Goal: Task Accomplishment & Management: Manage account settings

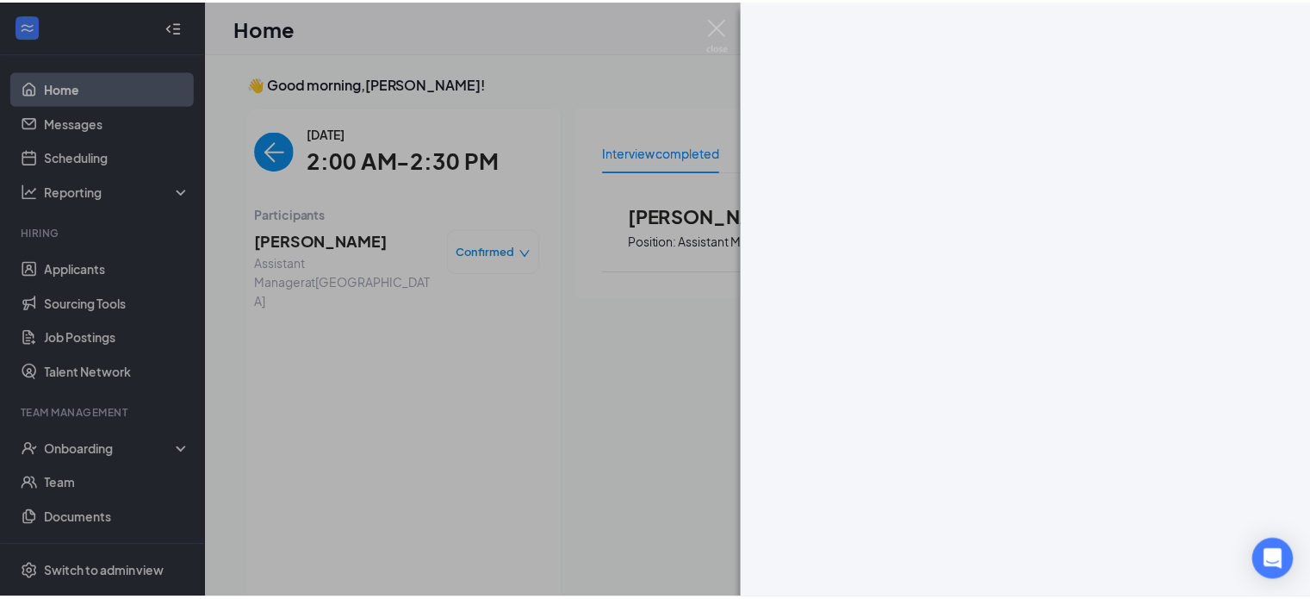
scroll to position [7, 0]
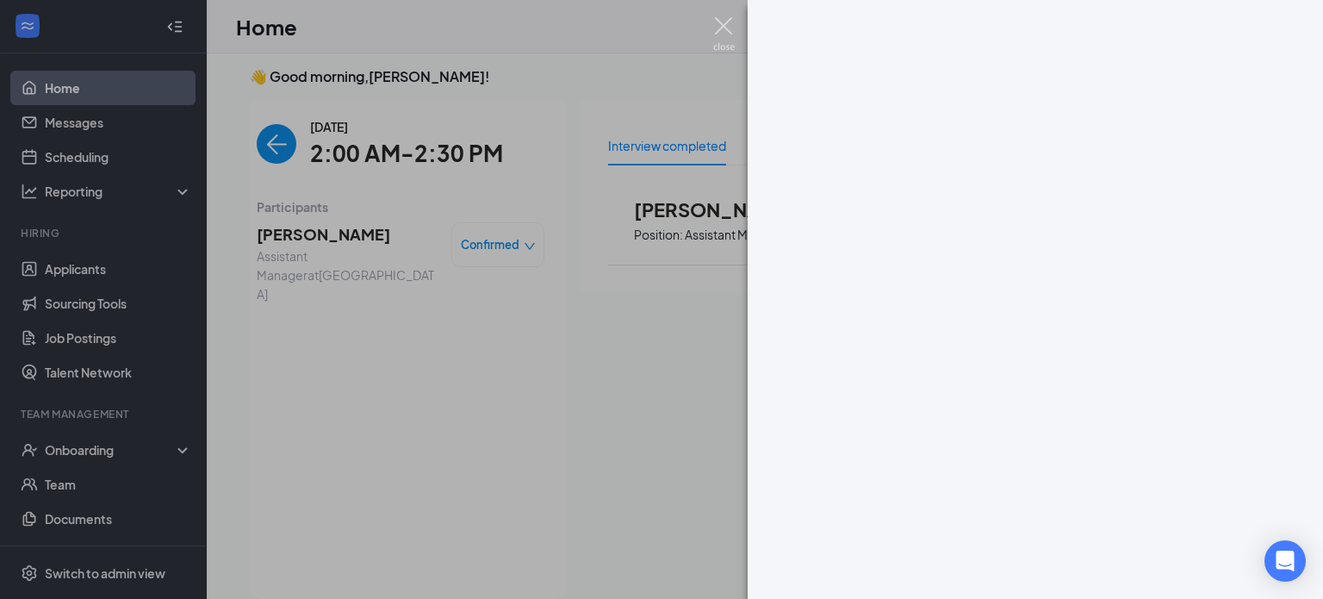
click at [718, 24] on img at bounding box center [724, 34] width 22 height 34
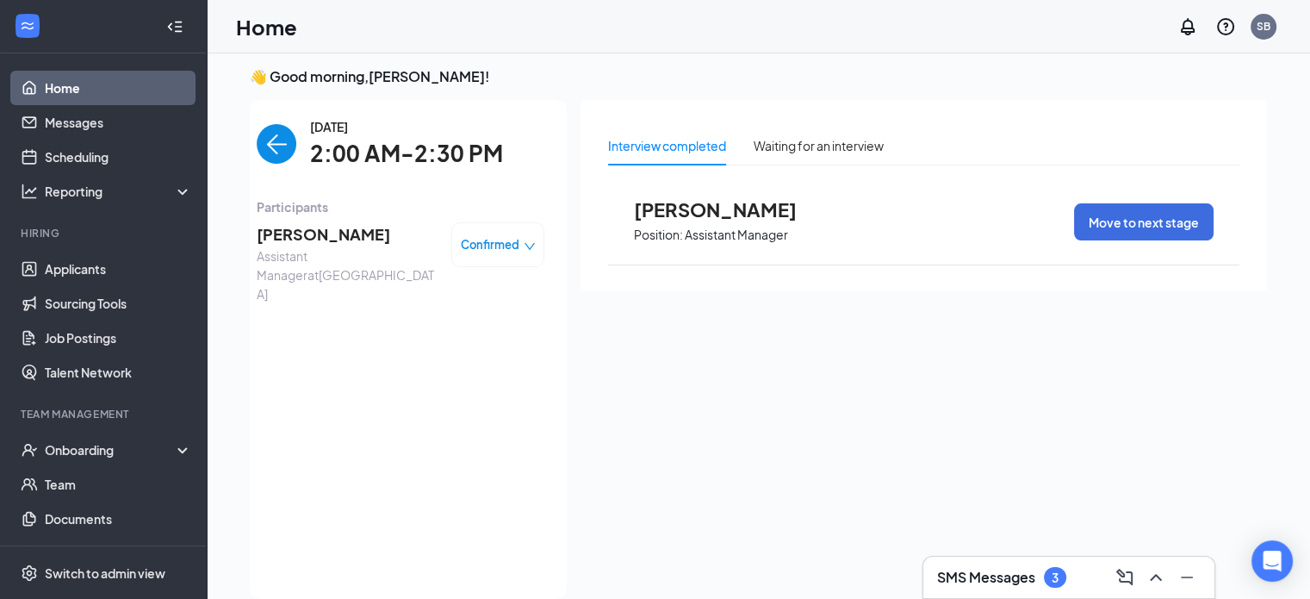
click at [259, 142] on img "back-button" at bounding box center [277, 144] width 40 height 40
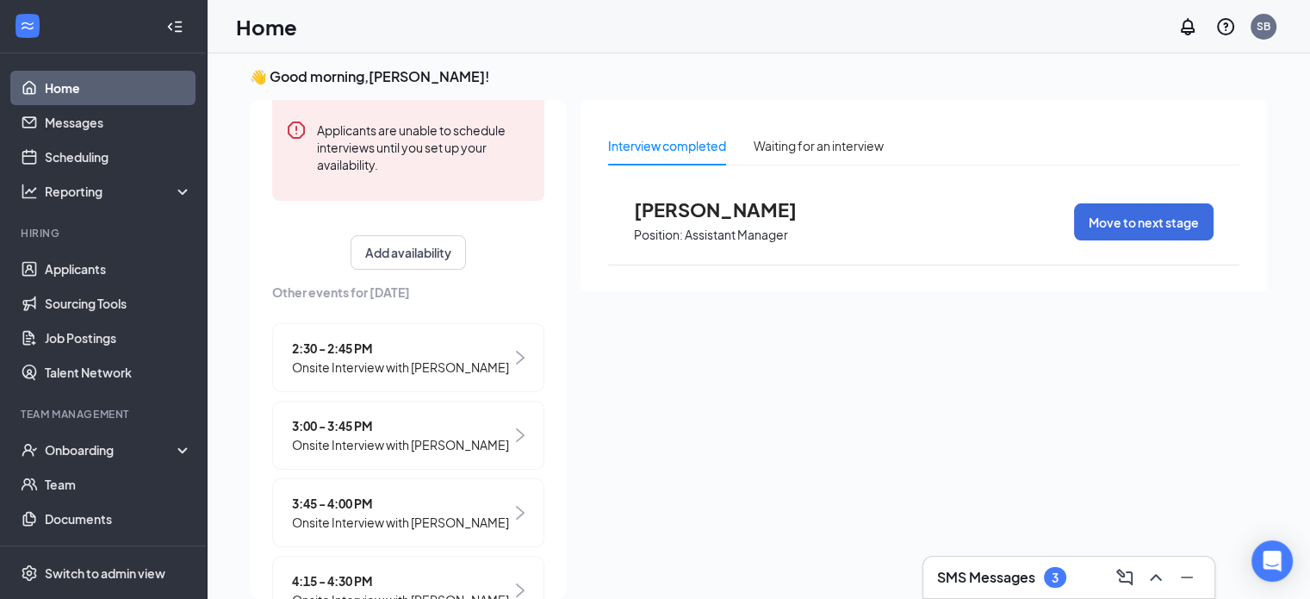
scroll to position [258, 0]
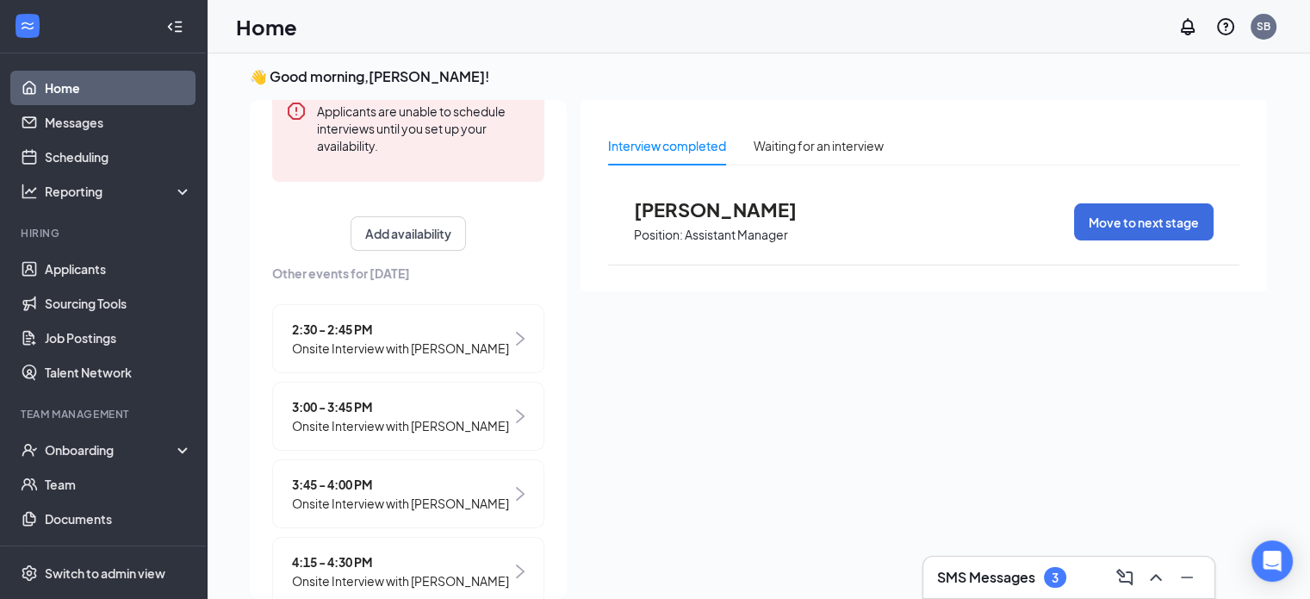
click at [402, 330] on span "2:30 - 2:45 PM" at bounding box center [400, 329] width 217 height 19
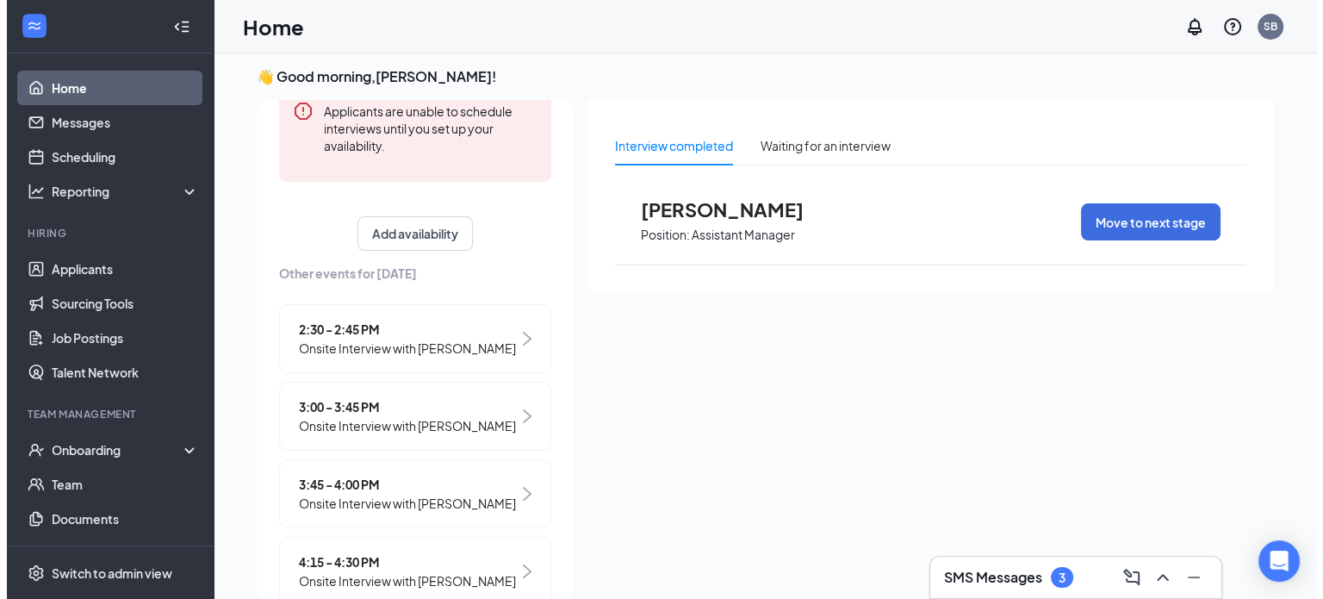
scroll to position [0, 0]
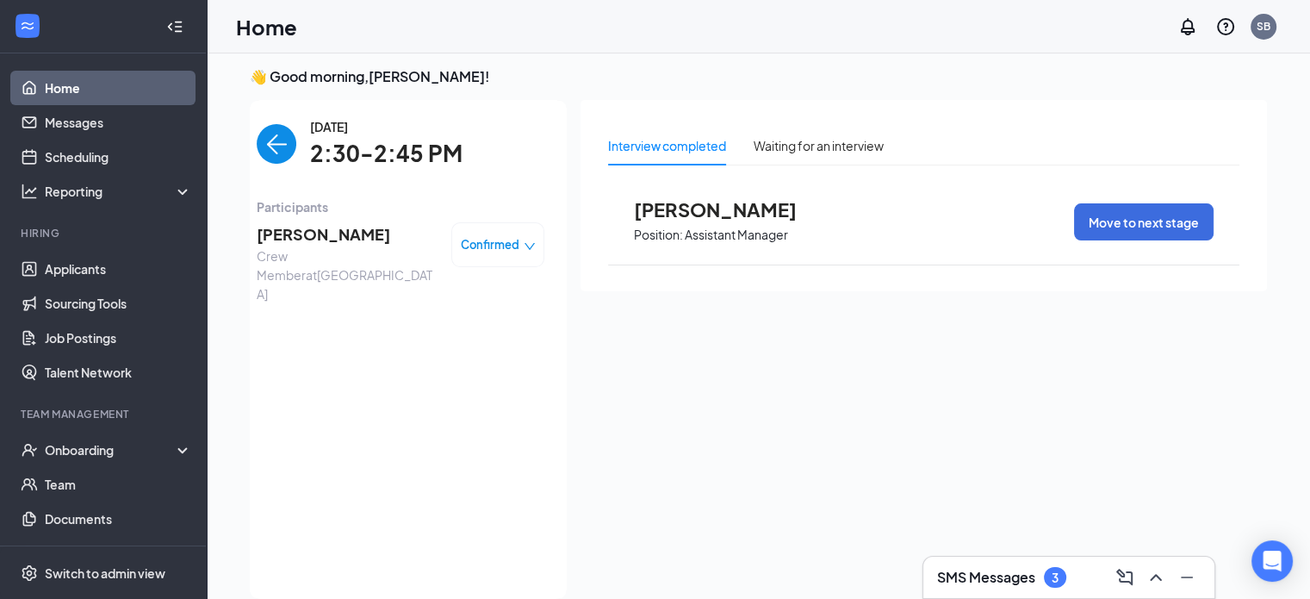
click at [383, 239] on span "[PERSON_NAME]" at bounding box center [347, 234] width 181 height 24
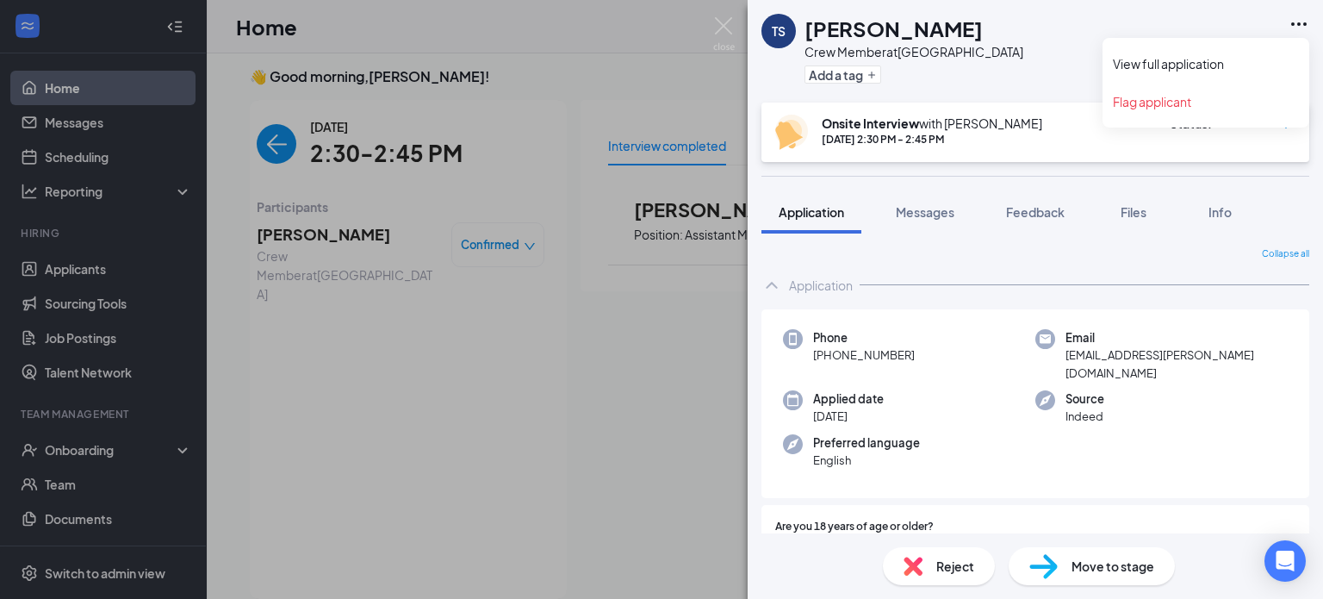
click at [1299, 27] on icon "Ellipses" at bounding box center [1299, 24] width 21 height 21
click at [1295, 20] on icon "Ellipses" at bounding box center [1299, 24] width 21 height 21
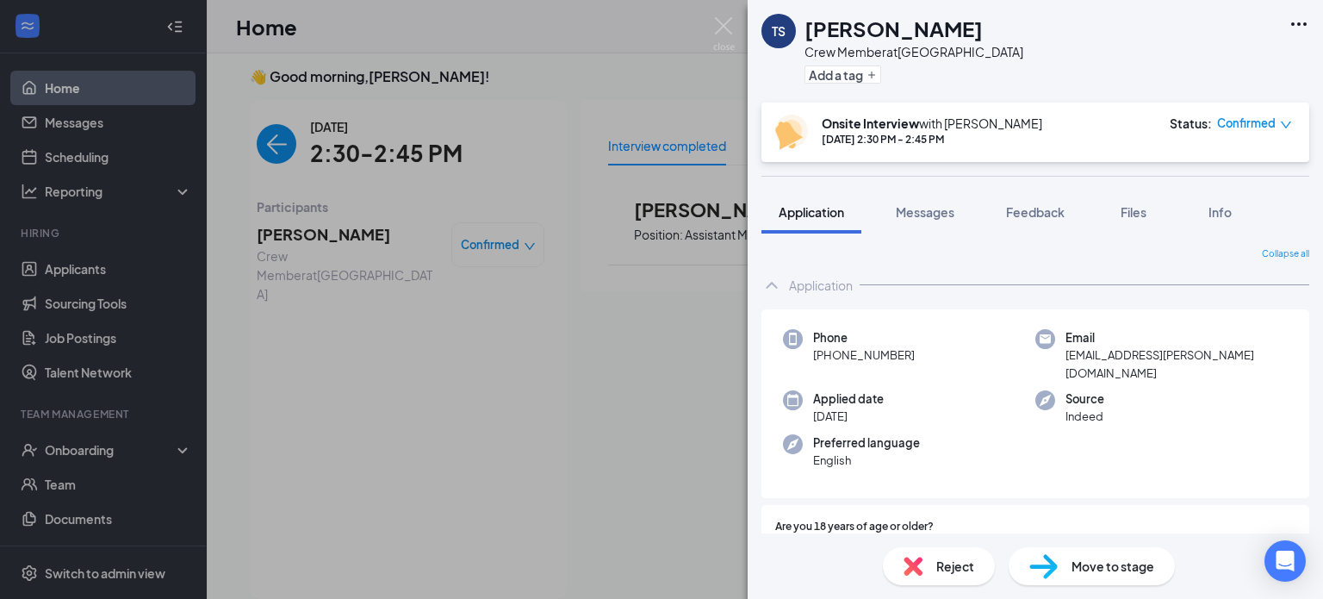
click at [1304, 22] on icon "Ellipses" at bounding box center [1299, 23] width 16 height 3
click at [1168, 57] on link "View full application" at bounding box center [1206, 63] width 186 height 17
drag, startPoint x: 548, startPoint y: 34, endPoint x: 676, endPoint y: 43, distance: 128.6
click at [548, 34] on div "TS Tyler Sparks Crew Member at Richmond Add a tag Onsite Interview with Sharon …" at bounding box center [661, 299] width 1323 height 599
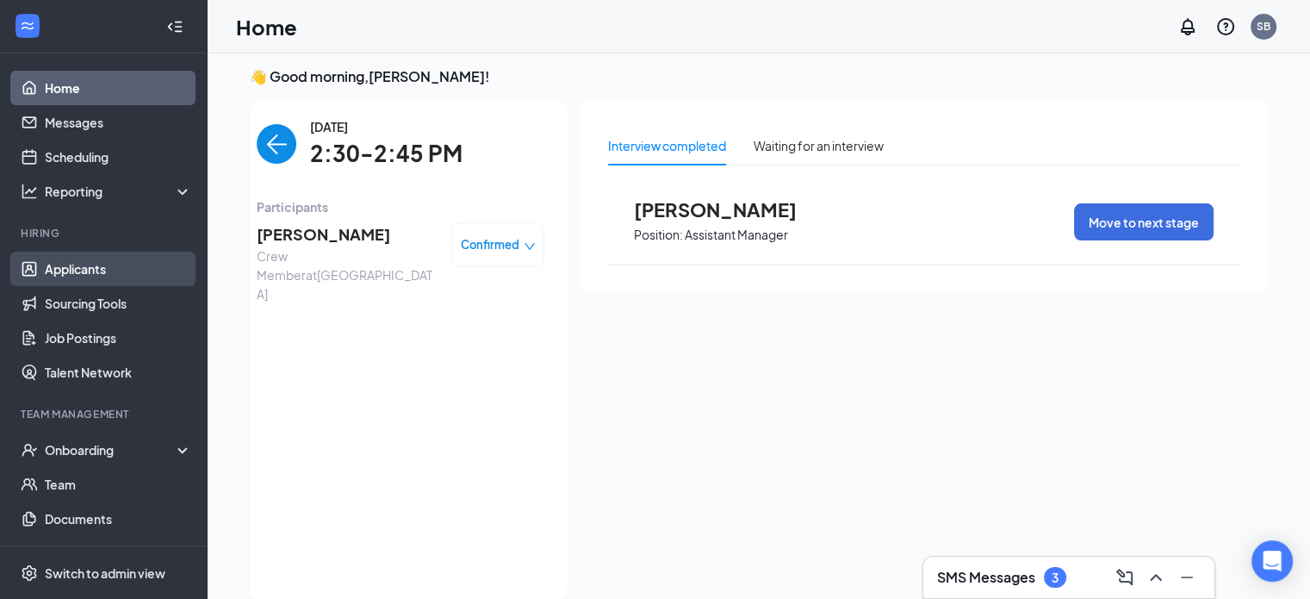
click at [90, 271] on link "Applicants" at bounding box center [118, 269] width 147 height 34
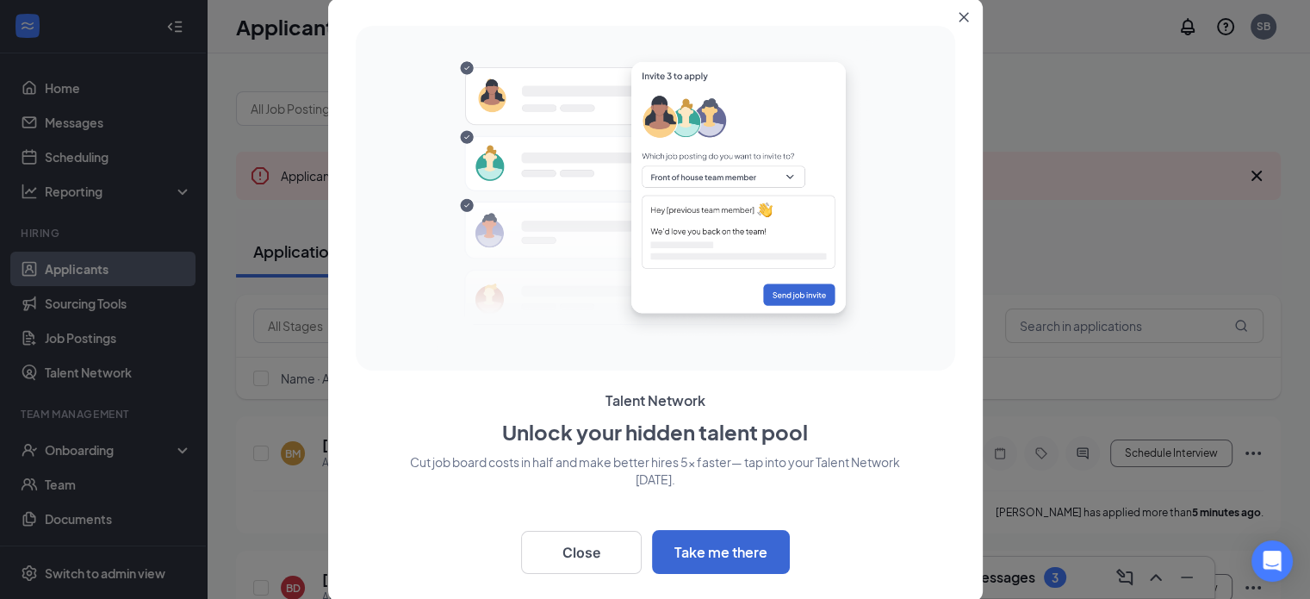
click at [962, 15] on icon "Close" at bounding box center [964, 17] width 10 height 10
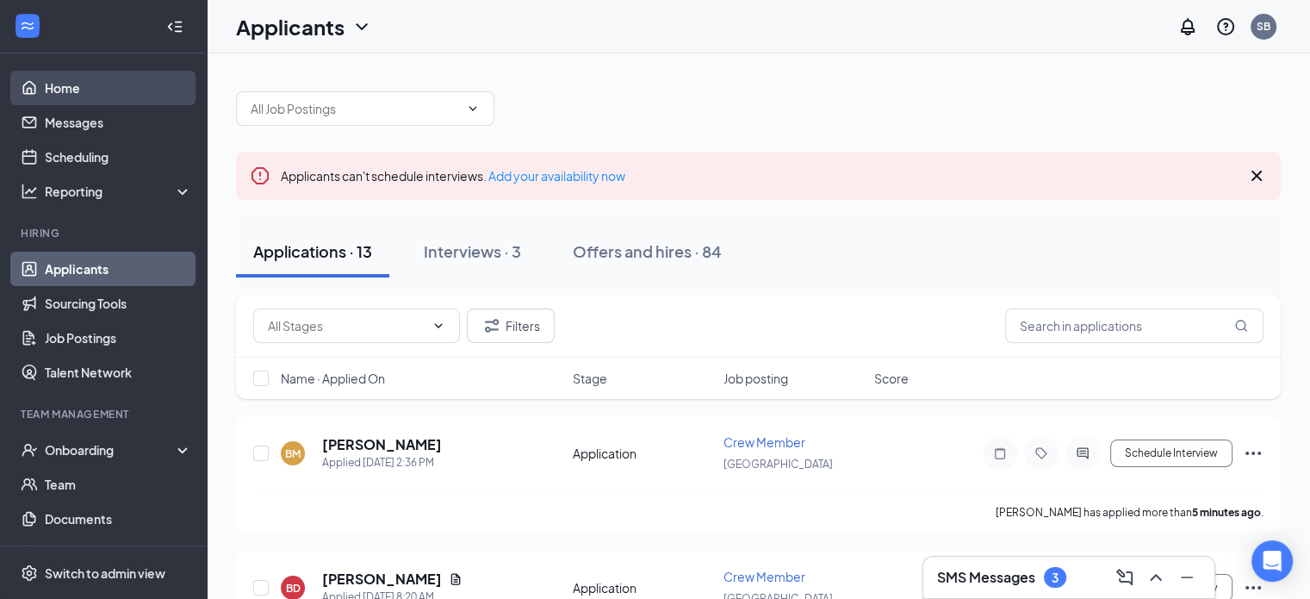
click at [78, 90] on link "Home" at bounding box center [118, 88] width 147 height 34
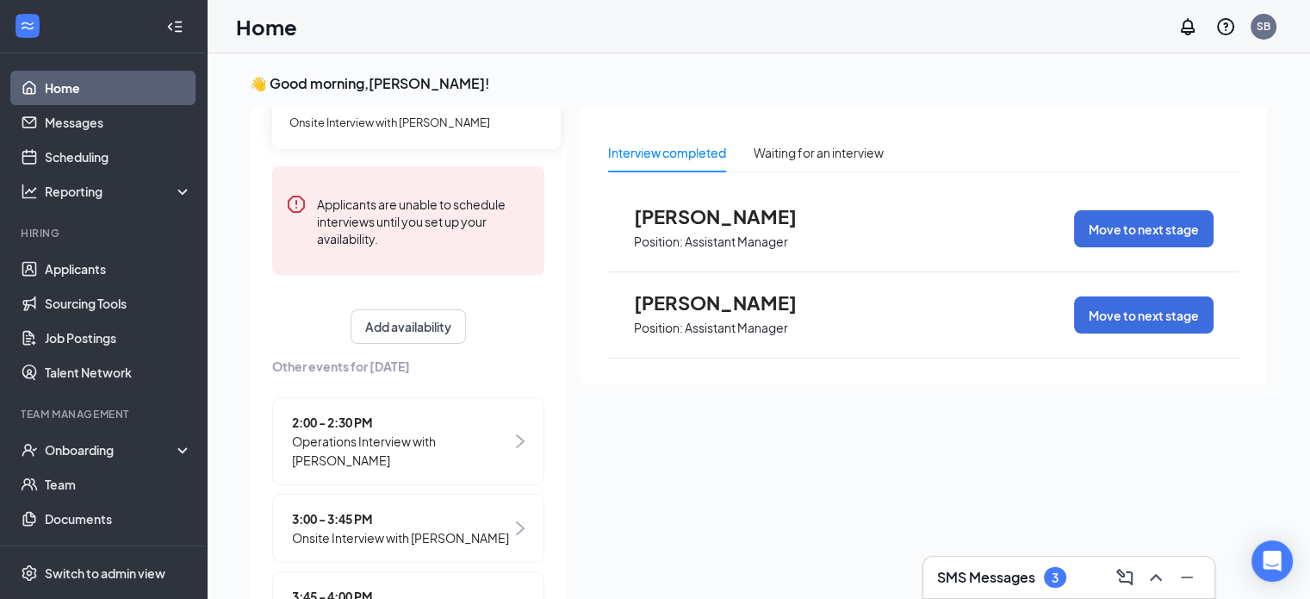
scroll to position [258, 0]
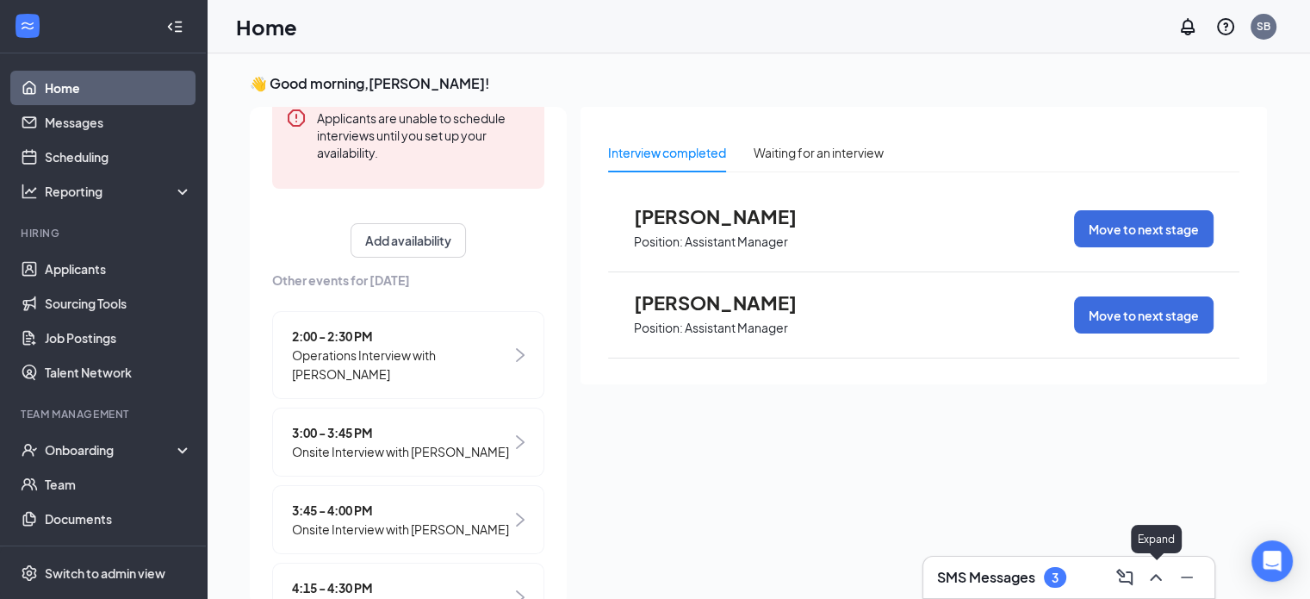
click at [1156, 580] on icon "ChevronUp" at bounding box center [1156, 577] width 21 height 21
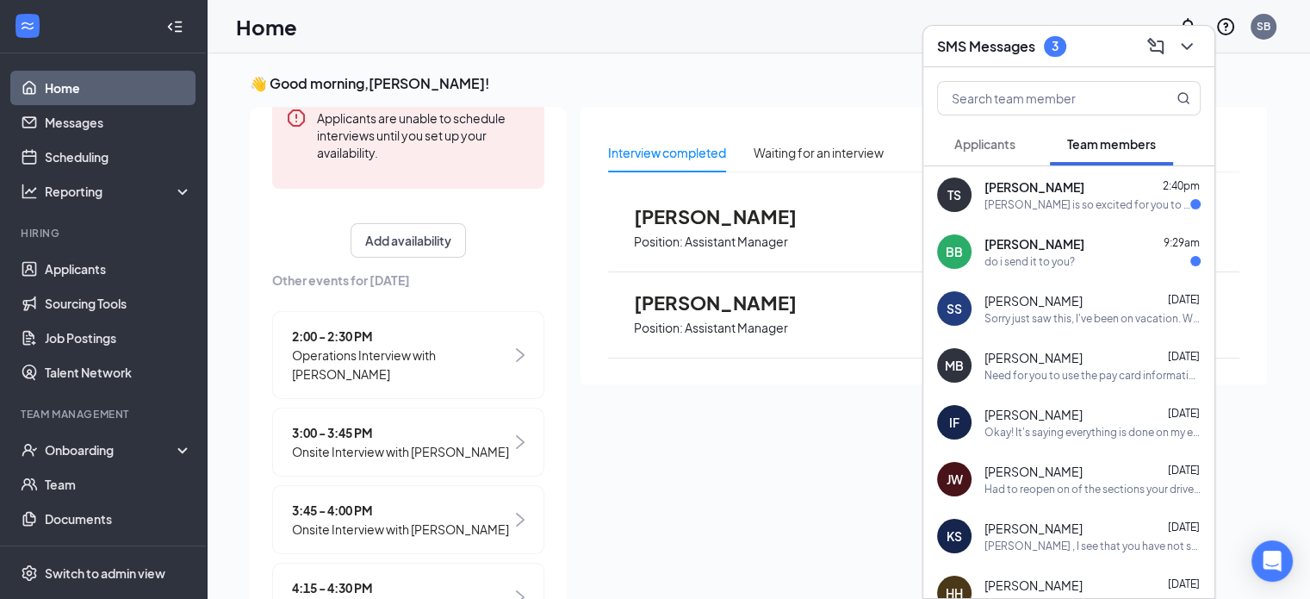
click at [1089, 254] on div "do i send it to you?" at bounding box center [1093, 261] width 216 height 15
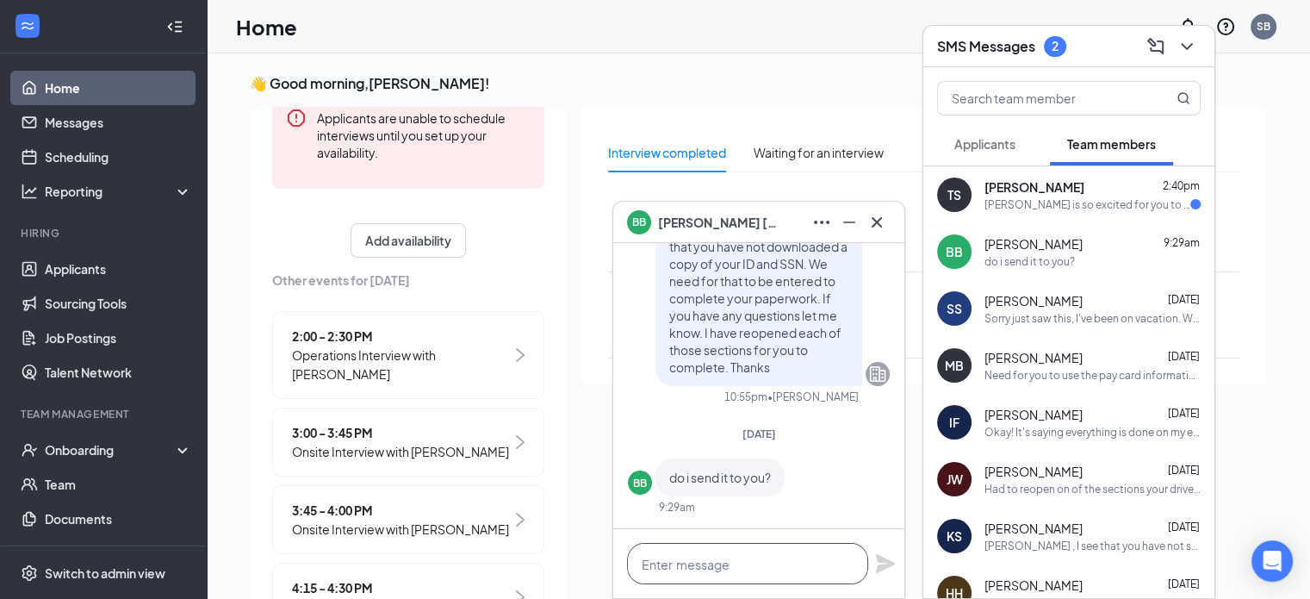
click at [724, 555] on textarea at bounding box center [747, 563] width 241 height 41
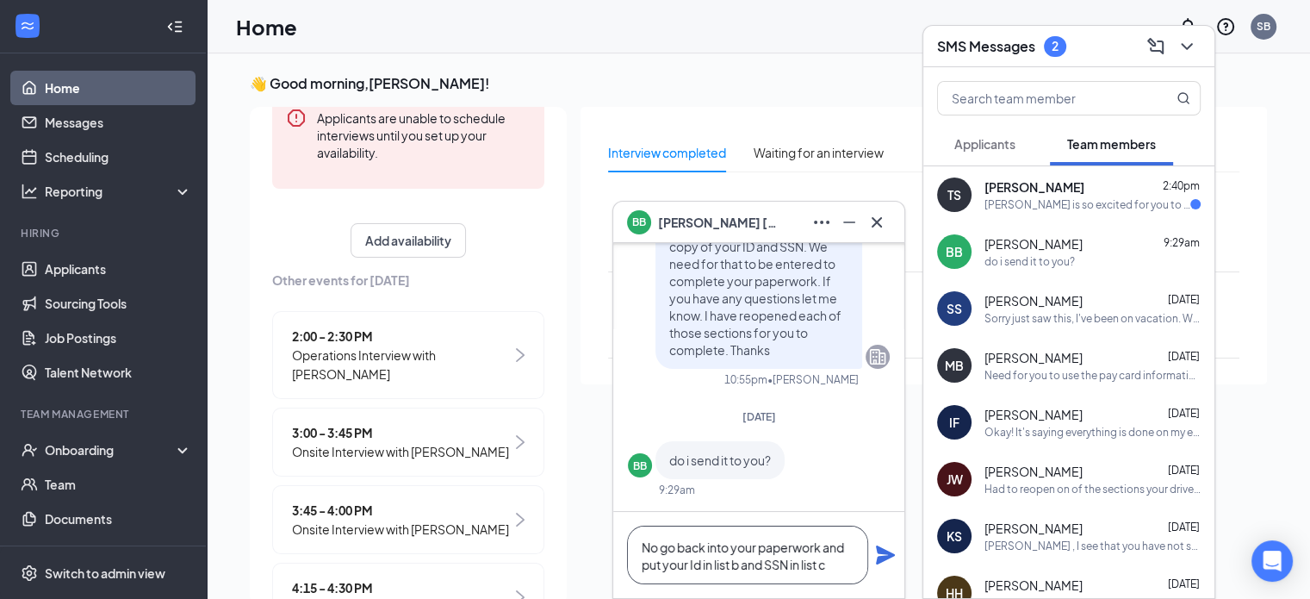
click at [699, 561] on textarea "No go back into your paperwork and put your Id in list b and SSN in list c" at bounding box center [747, 554] width 241 height 59
click at [846, 564] on textarea "No go back into your paperwork and put your ID in list b and SSN in list c" at bounding box center [747, 554] width 241 height 59
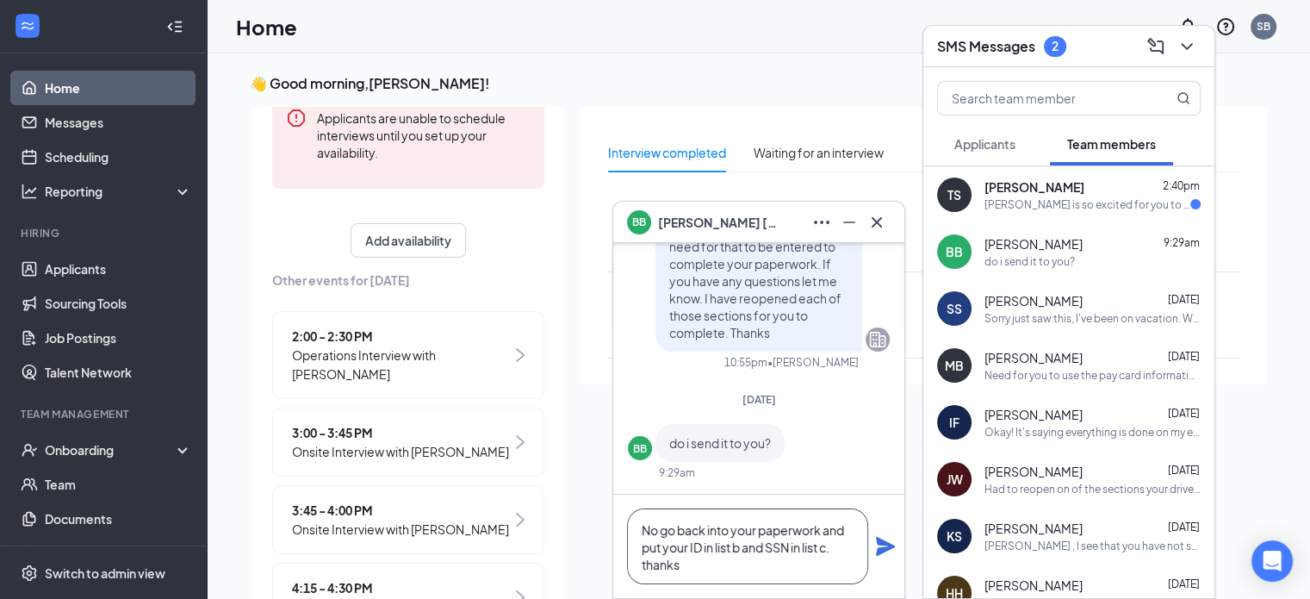
type textarea "No go back into your paperwork and put your ID in list b and SSN in list c. tha…"
click at [890, 548] on icon "Plane" at bounding box center [885, 546] width 19 height 19
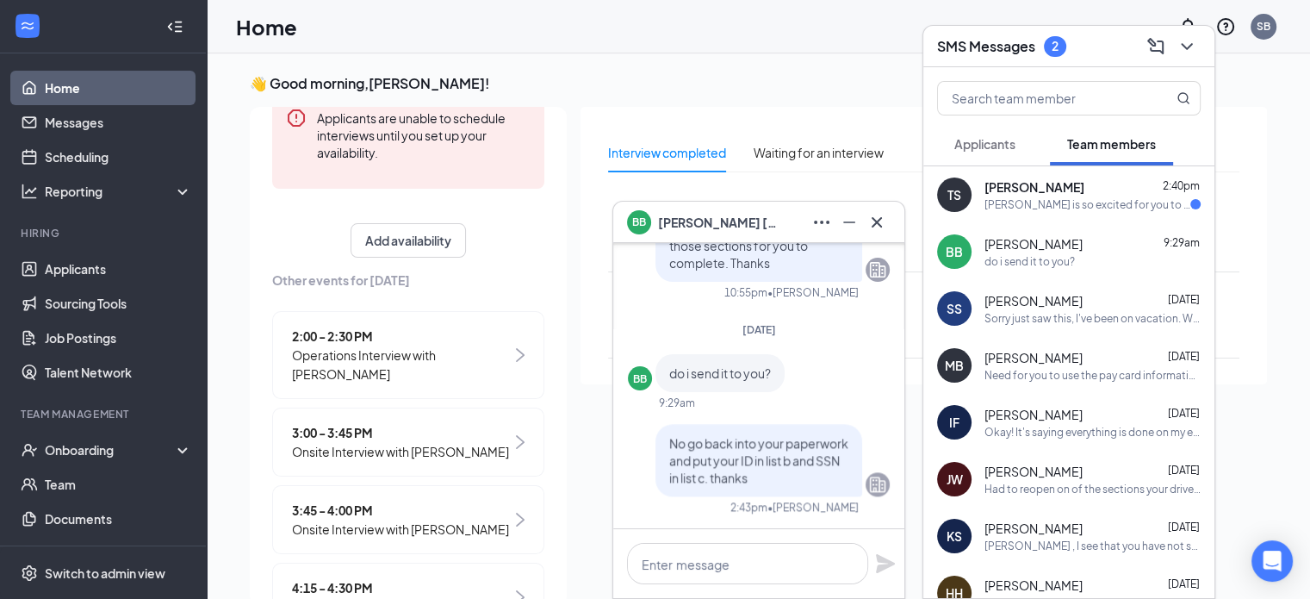
click at [1054, 182] on div "Tyler Sparks 2:40pm" at bounding box center [1093, 186] width 216 height 17
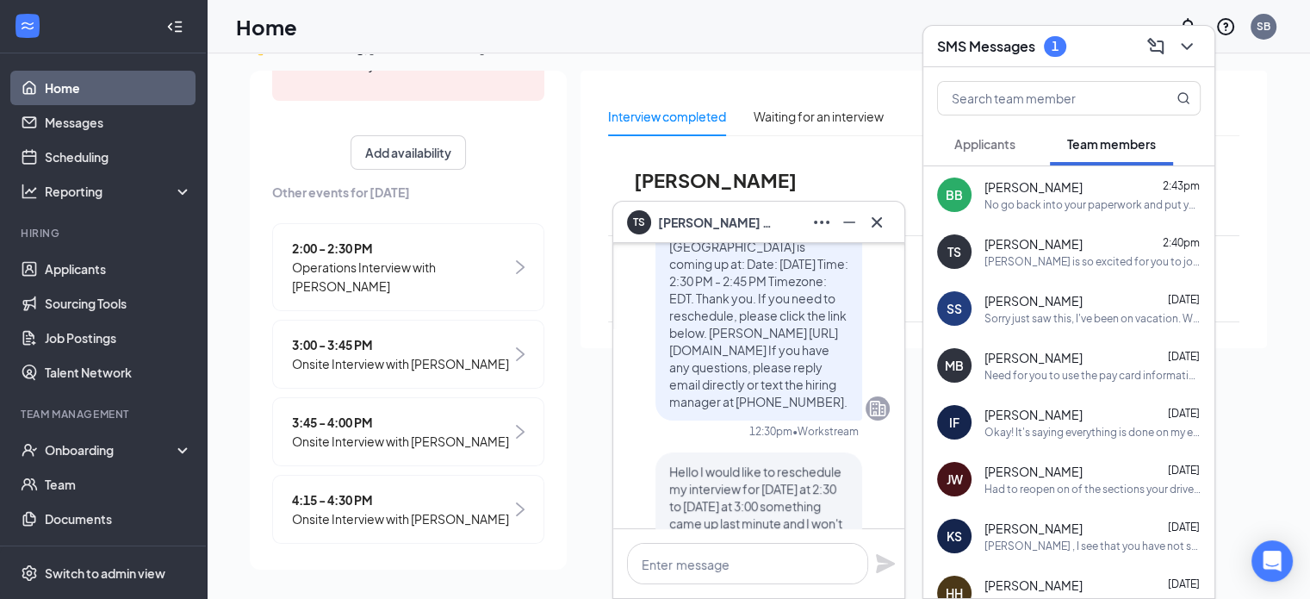
scroll to position [318, 0]
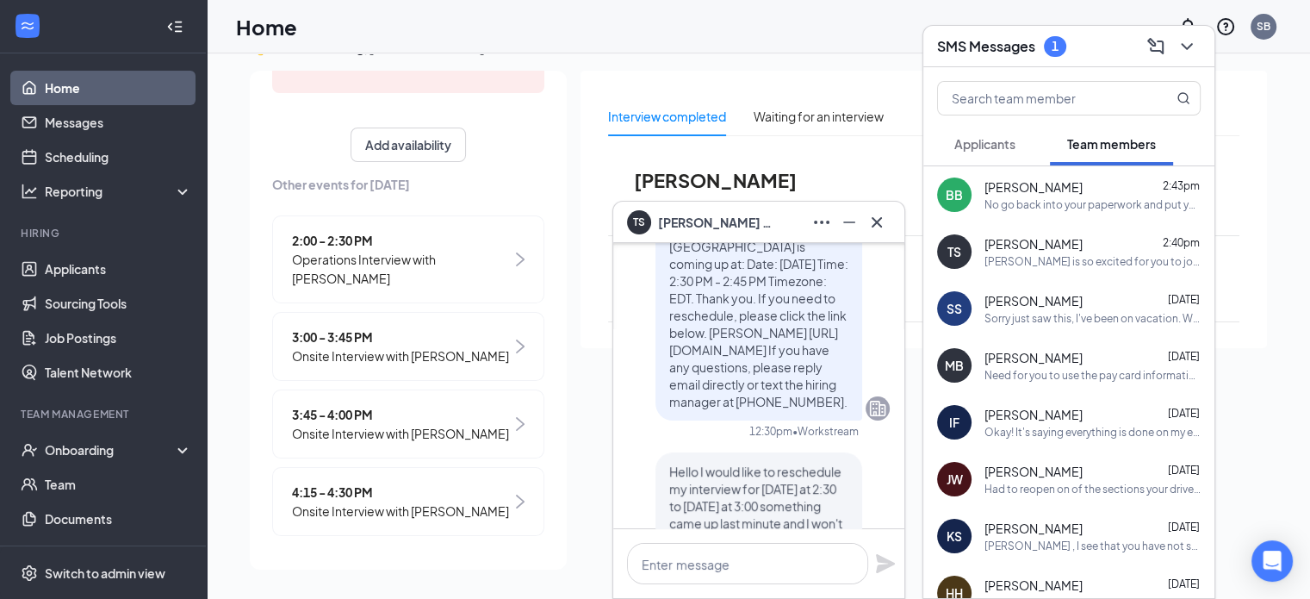
drag, startPoint x: 506, startPoint y: 376, endPoint x: 837, endPoint y: 41, distance: 470.8
click at [837, 41] on div "Home SB" at bounding box center [758, 26] width 1103 height 53
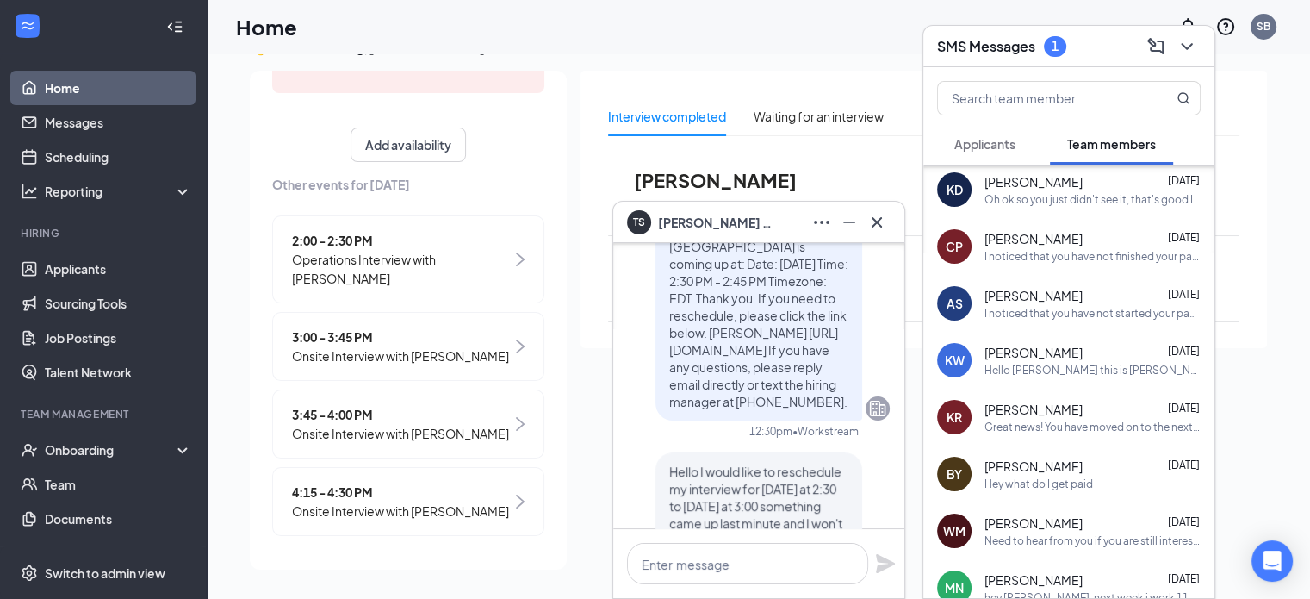
scroll to position [0, 0]
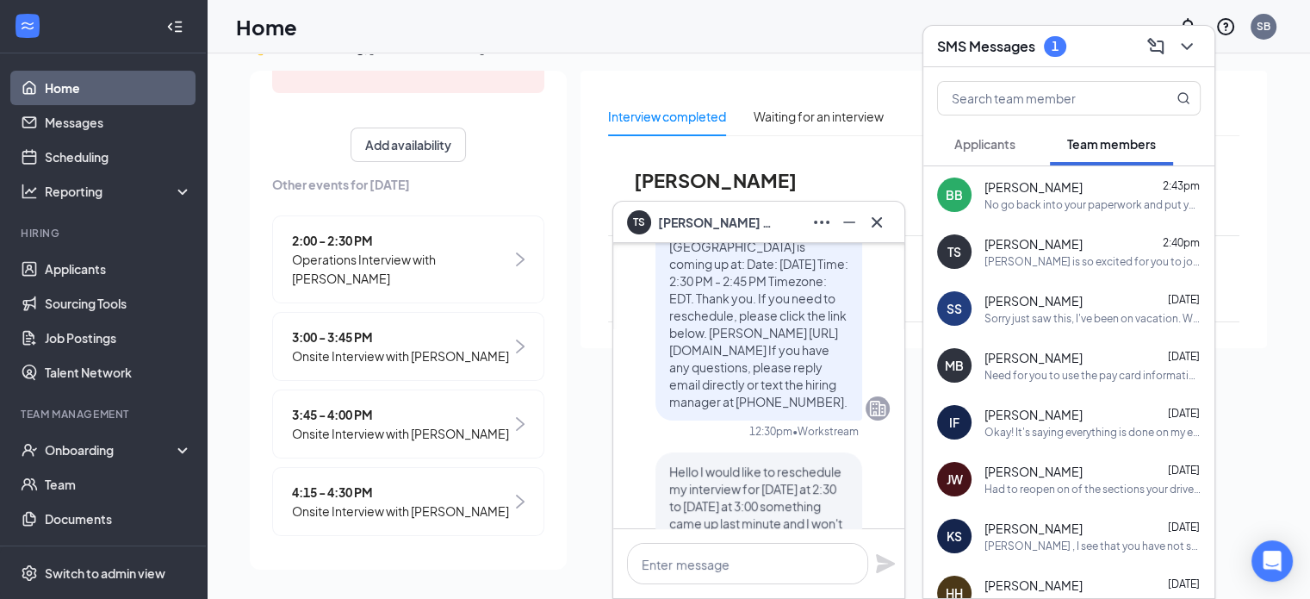
click at [1196, 44] on icon "ChevronDown" at bounding box center [1187, 46] width 21 height 21
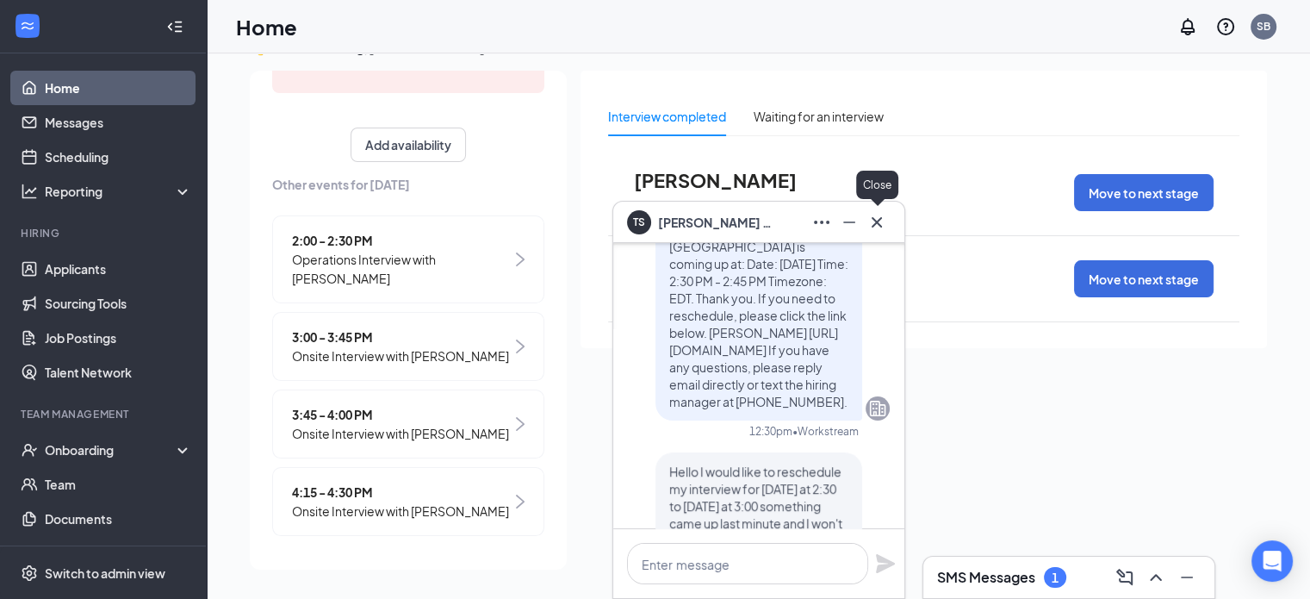
click at [875, 223] on icon "Cross" at bounding box center [877, 221] width 10 height 10
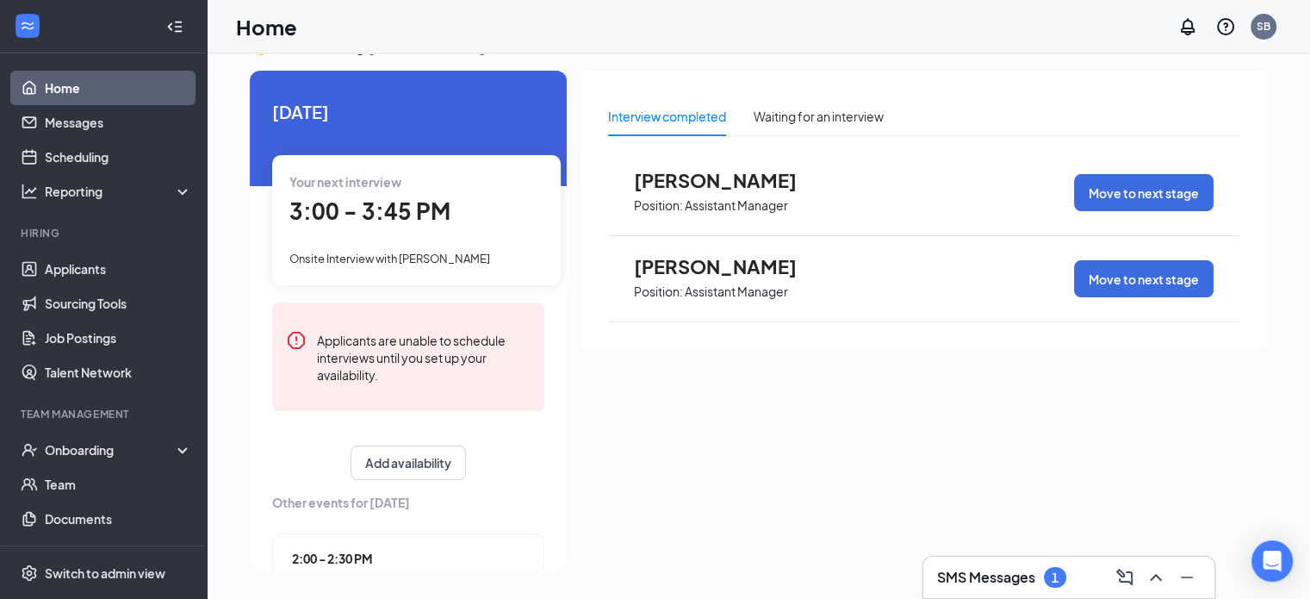
click at [395, 209] on span "3:00 - 3:45 PM" at bounding box center [369, 210] width 161 height 28
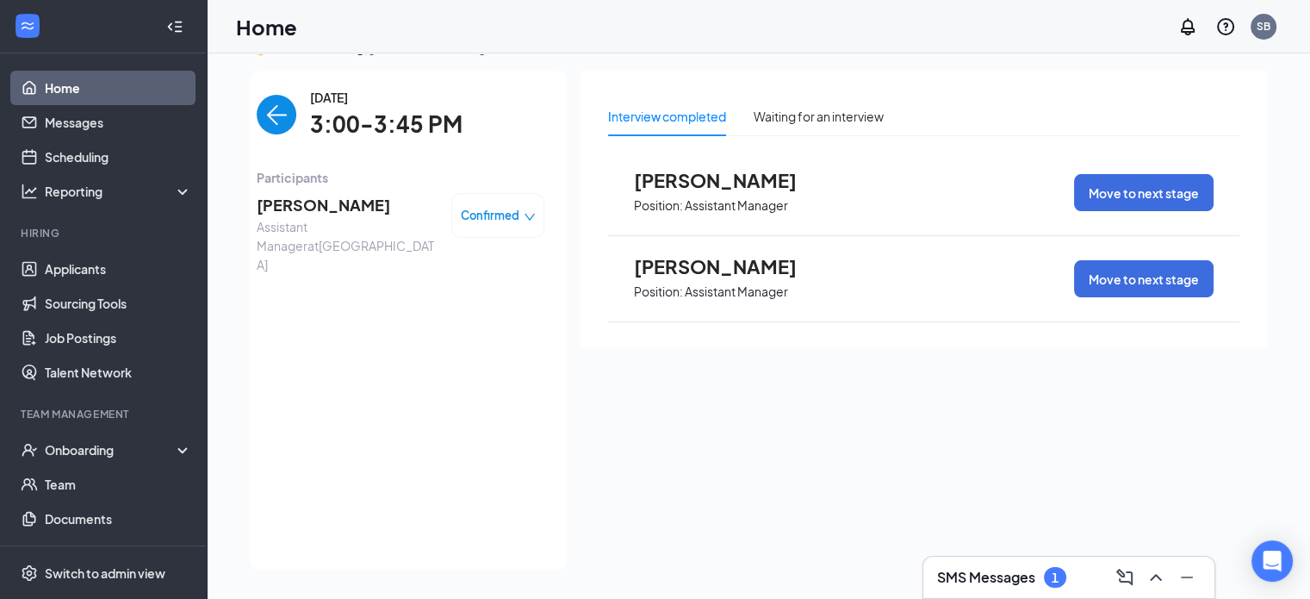
click at [320, 205] on span "Tricia Bixler" at bounding box center [347, 205] width 181 height 24
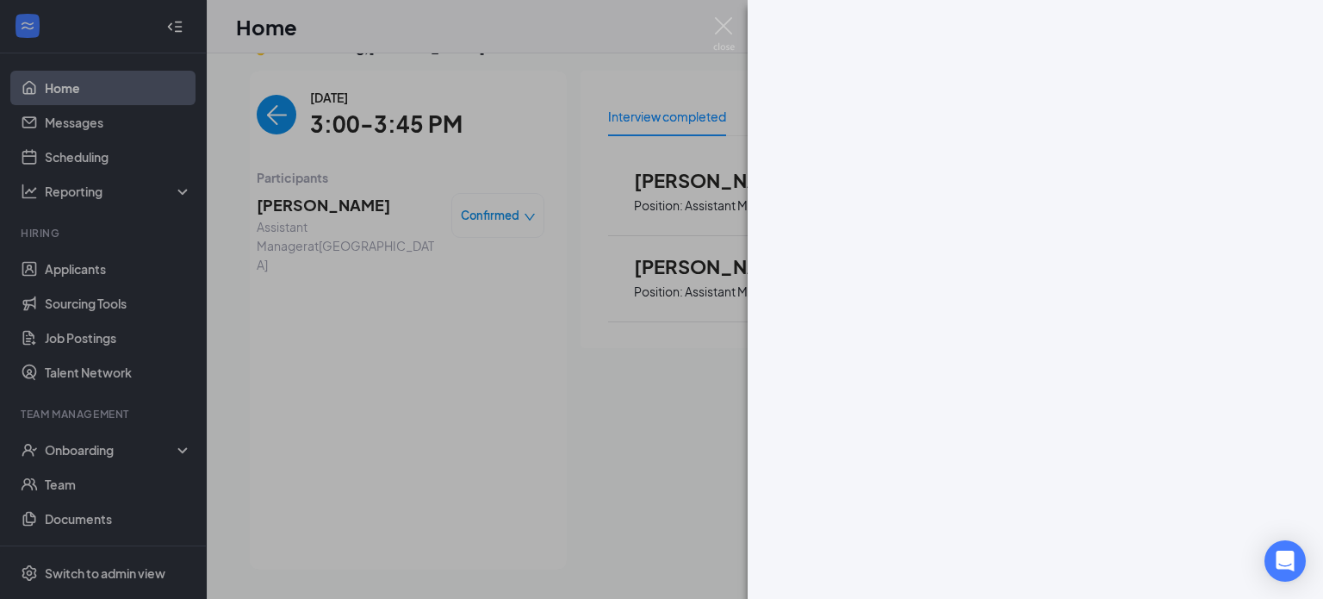
click at [303, 210] on div at bounding box center [661, 299] width 1323 height 599
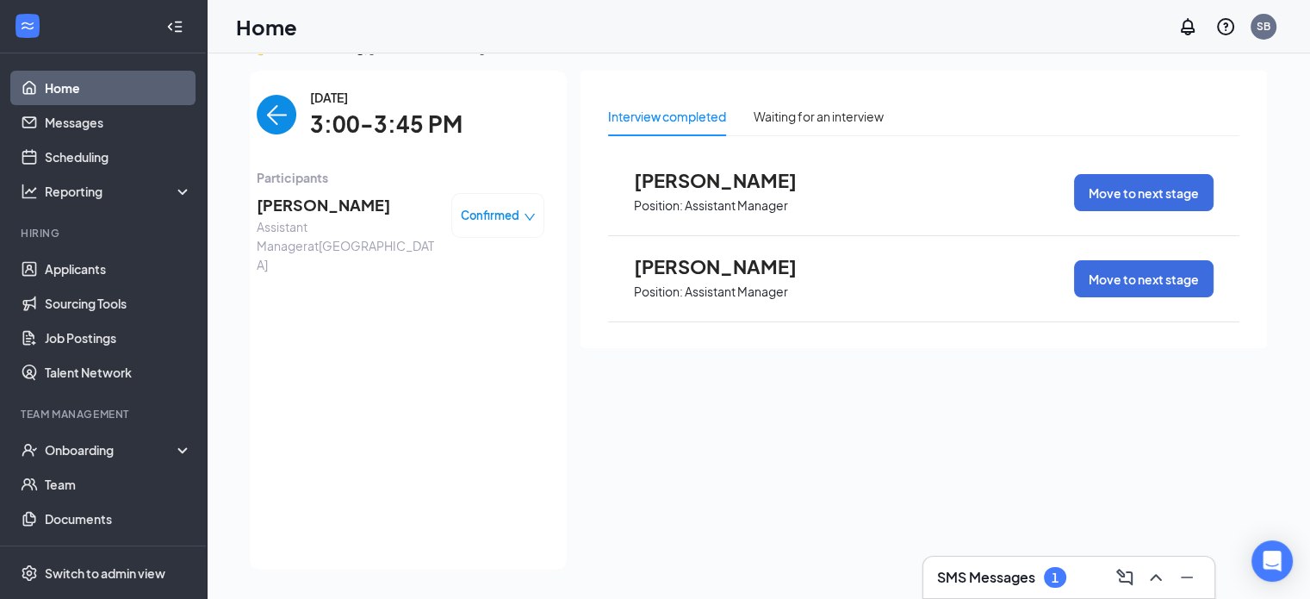
click at [303, 213] on span "Tricia Bixler" at bounding box center [347, 205] width 181 height 24
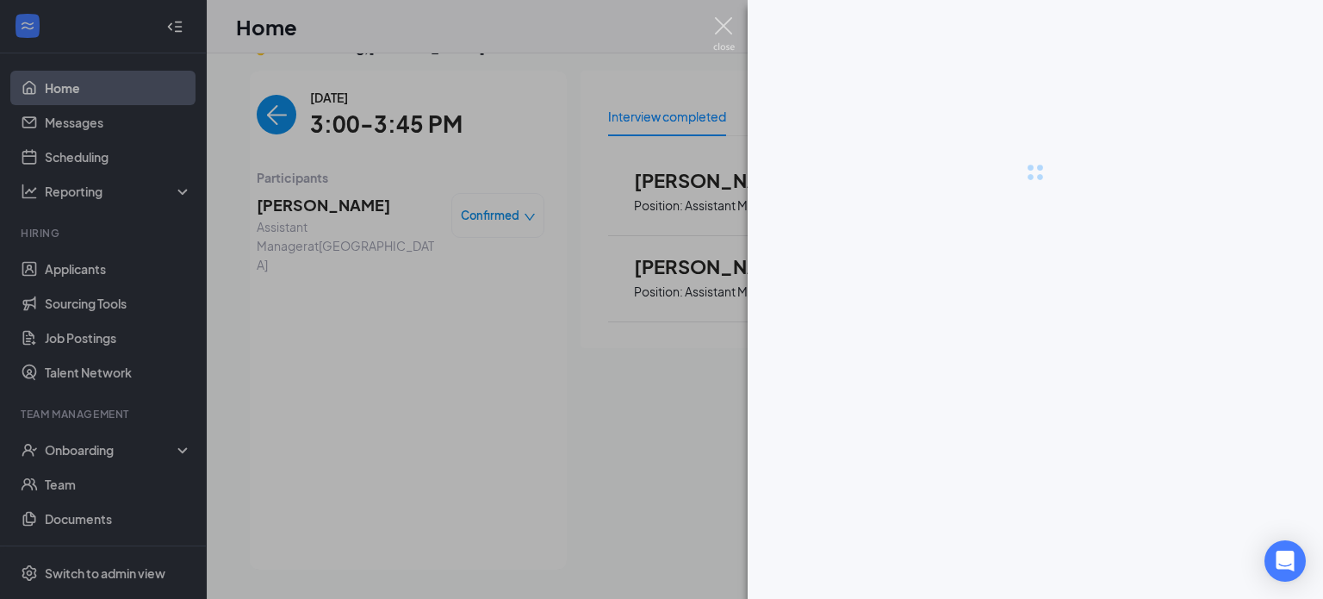
click at [724, 29] on img at bounding box center [724, 34] width 22 height 34
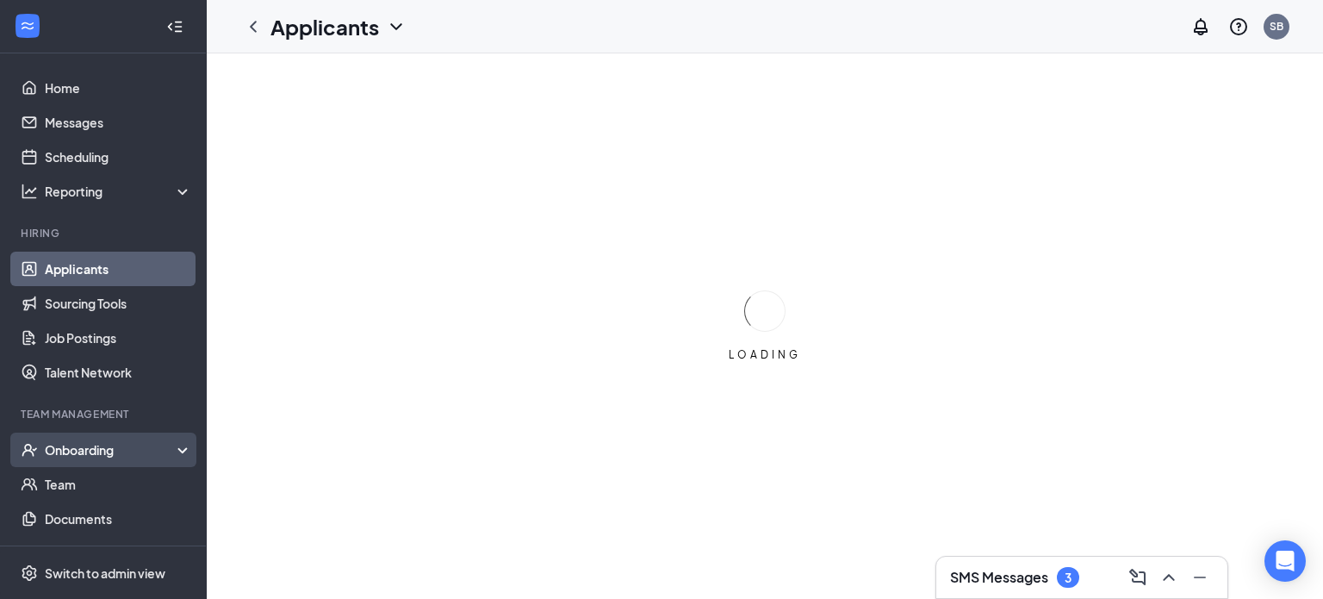
click at [75, 451] on div "Onboarding" at bounding box center [111, 449] width 133 height 17
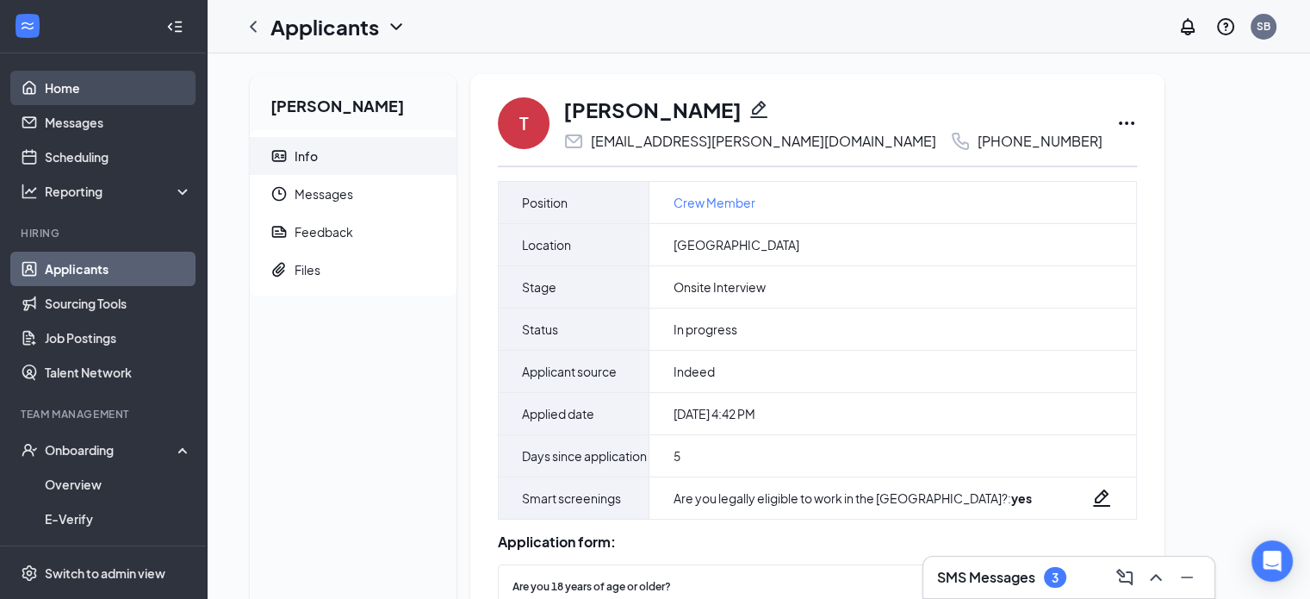
click at [59, 95] on link "Home" at bounding box center [118, 88] width 147 height 34
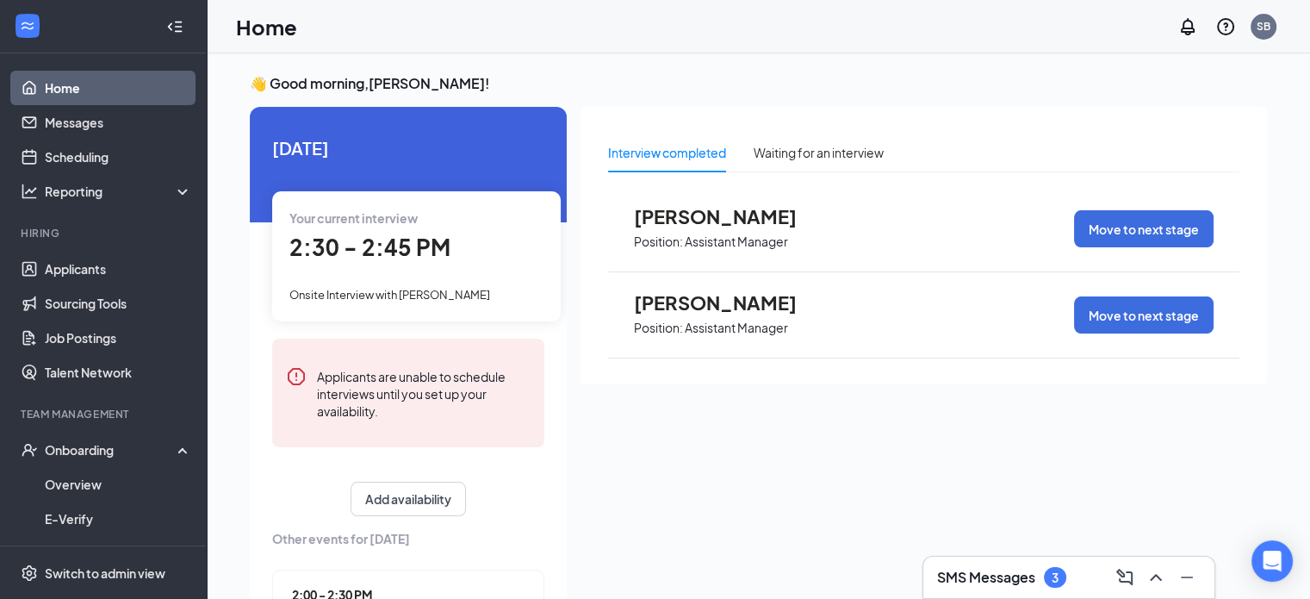
click at [416, 276] on div "Your current interview 2:30 - 2:45 PM Onsite Interview with [PERSON_NAME]" at bounding box center [416, 255] width 289 height 129
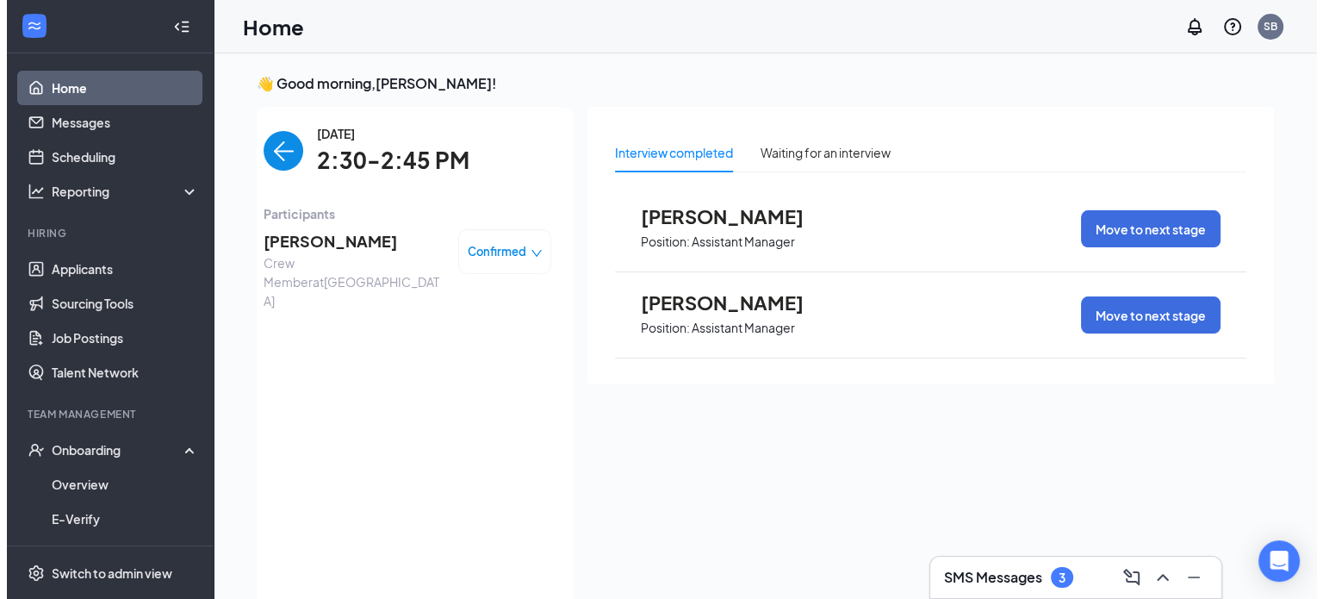
scroll to position [7, 0]
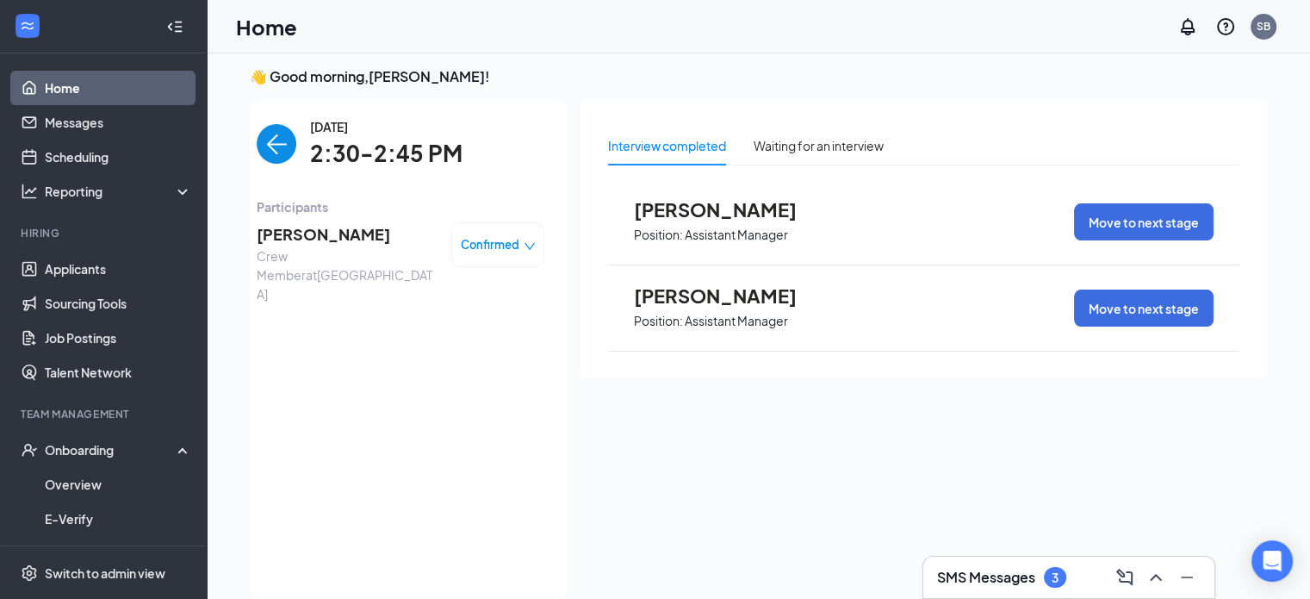
click at [477, 244] on span "Confirmed" at bounding box center [490, 244] width 59 height 17
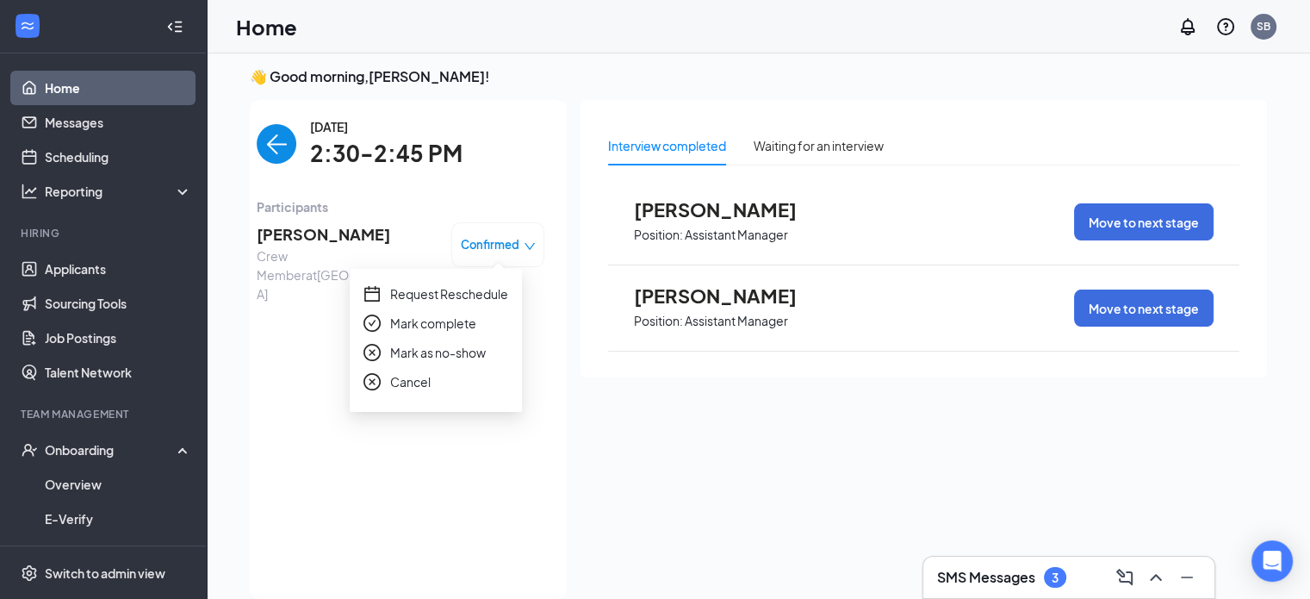
click at [488, 430] on div "[DATE] 2:30-2:45 PM Participants [PERSON_NAME] Crew Member at [GEOGRAPHIC_DATA]…" at bounding box center [401, 349] width 288 height 464
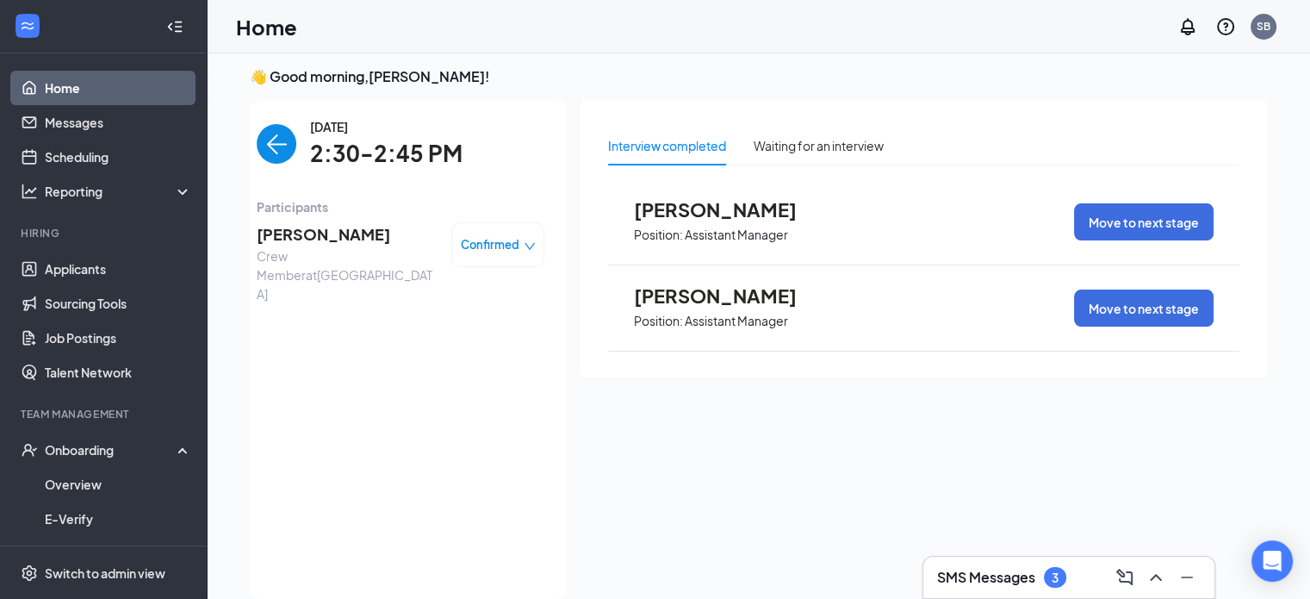
click at [264, 240] on span "[PERSON_NAME]" at bounding box center [347, 234] width 181 height 24
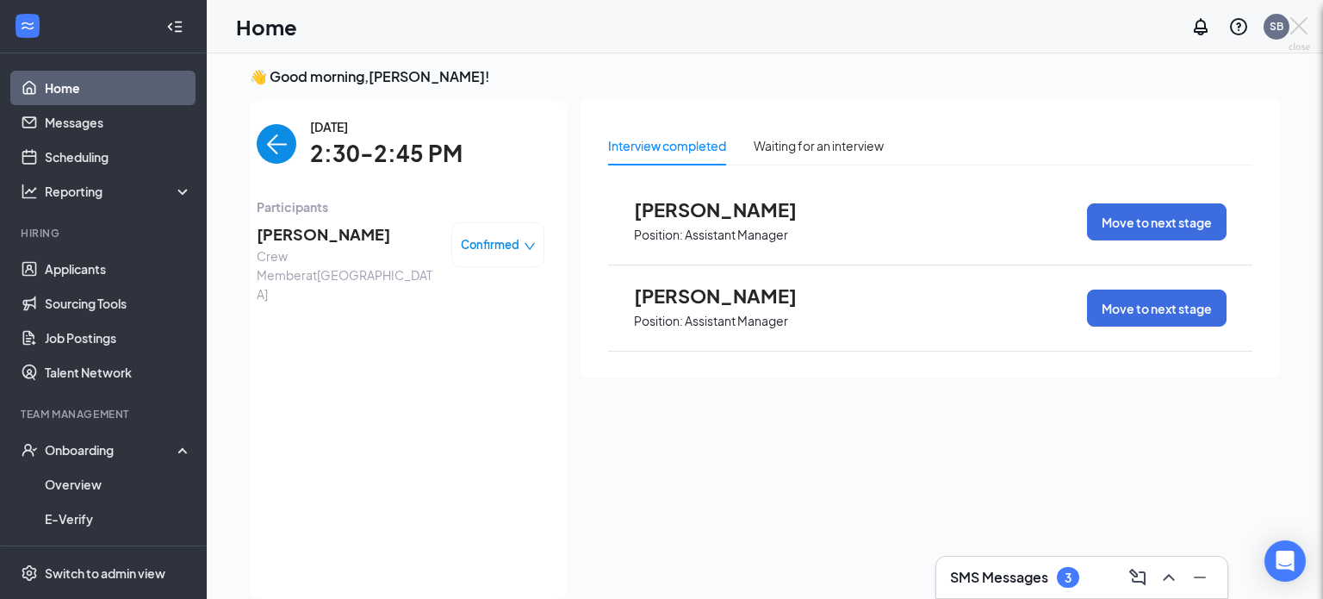
click at [264, 237] on div "TS [PERSON_NAME] Crew Member at [GEOGRAPHIC_DATA] Interview with [PERSON_NAME] …" at bounding box center [661, 299] width 1323 height 599
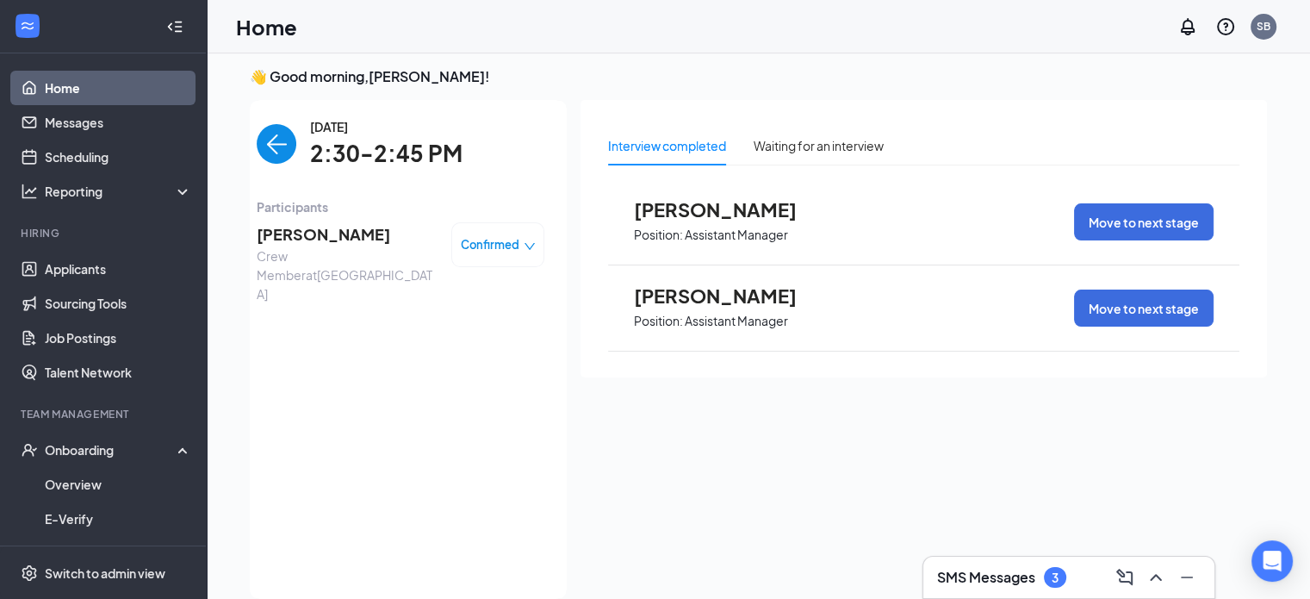
click at [293, 230] on span "[PERSON_NAME]" at bounding box center [347, 234] width 181 height 24
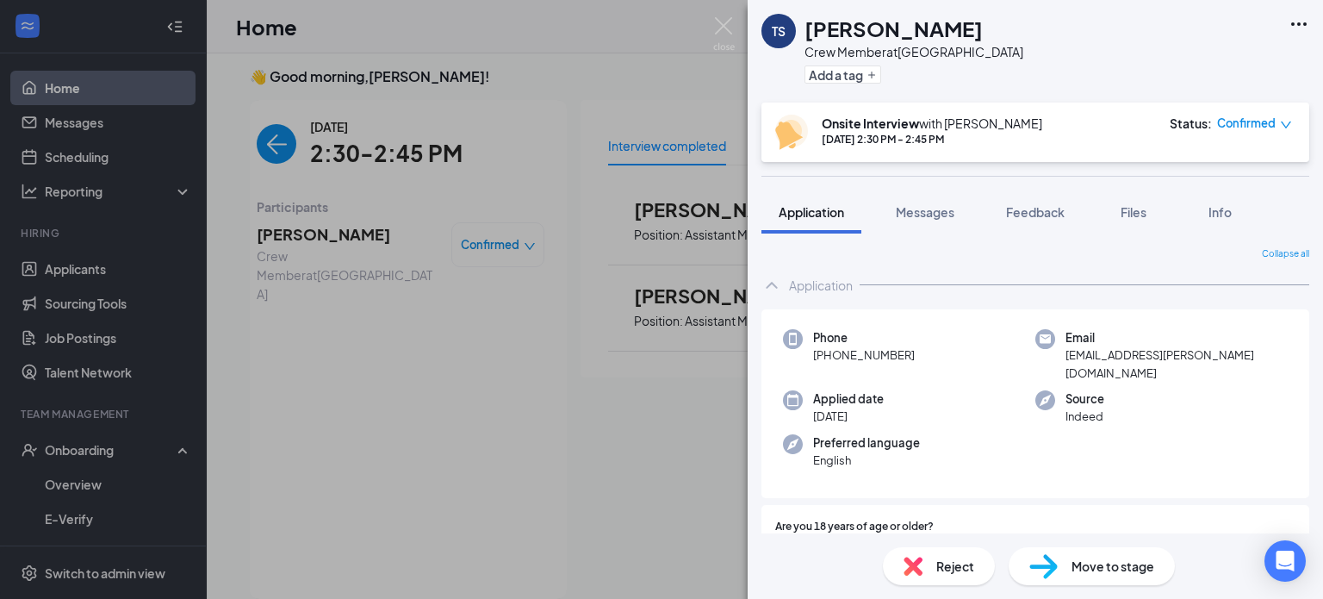
click at [1299, 26] on icon "Ellipses" at bounding box center [1299, 24] width 21 height 21
click at [1184, 62] on link "View full application" at bounding box center [1206, 63] width 186 height 17
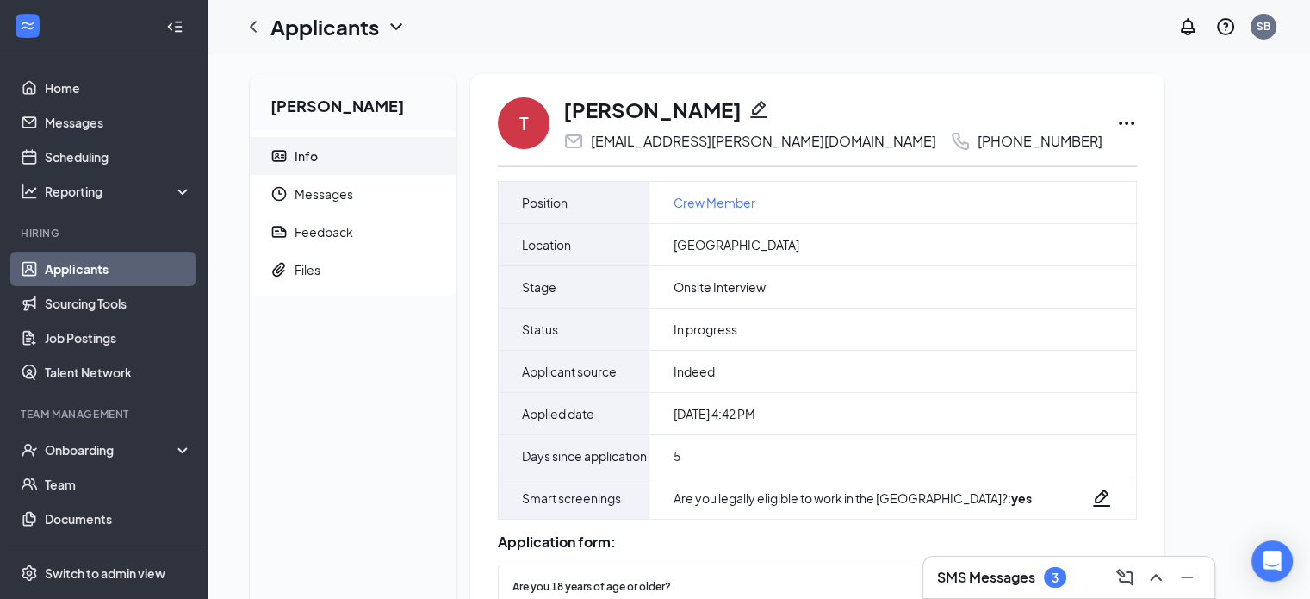
click at [1116, 120] on icon "Ellipses" at bounding box center [1126, 123] width 21 height 21
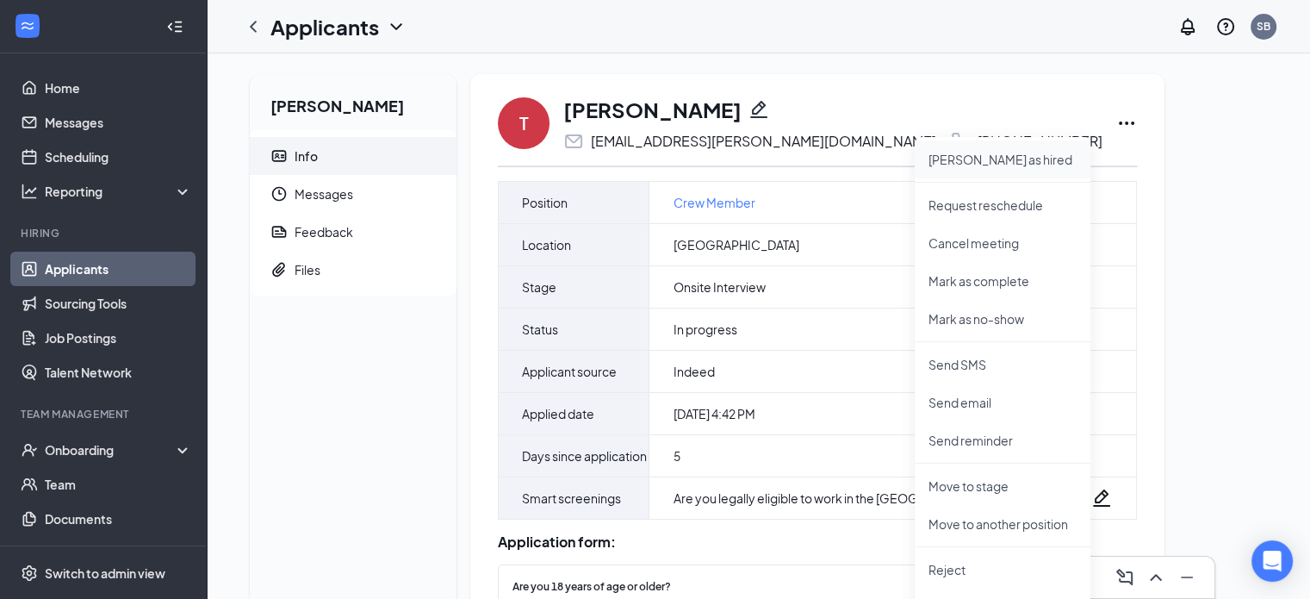
click at [967, 158] on p "Mark as hired" at bounding box center [1003, 159] width 148 height 17
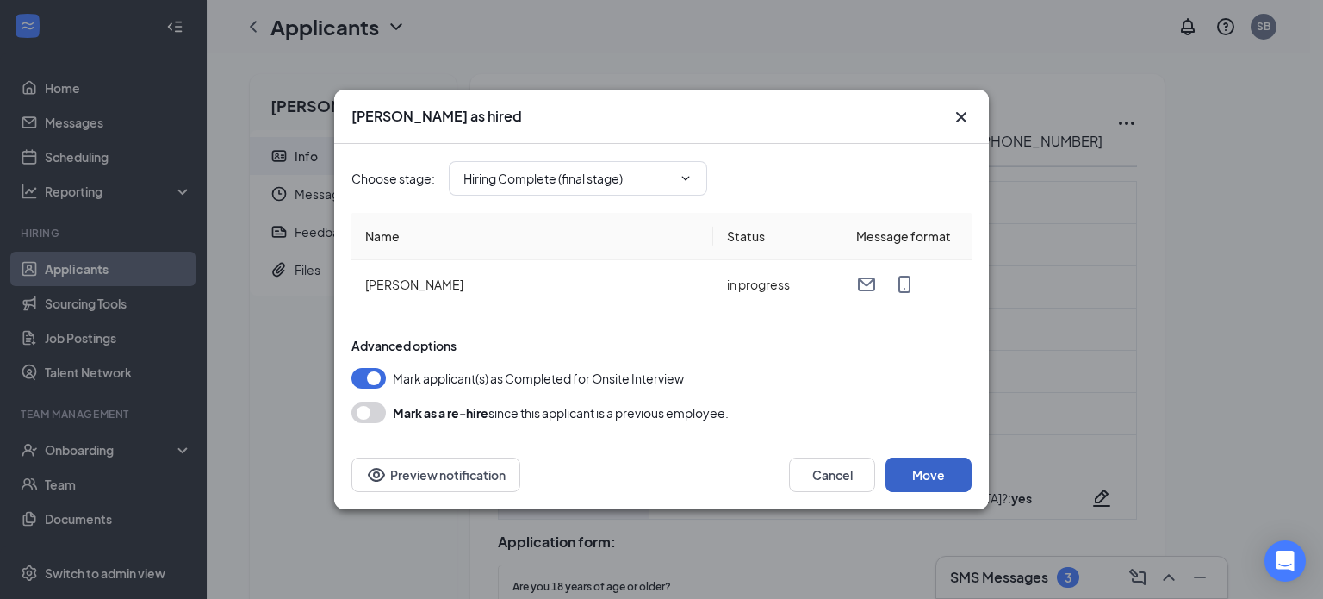
click at [936, 475] on button "Move" at bounding box center [929, 474] width 86 height 34
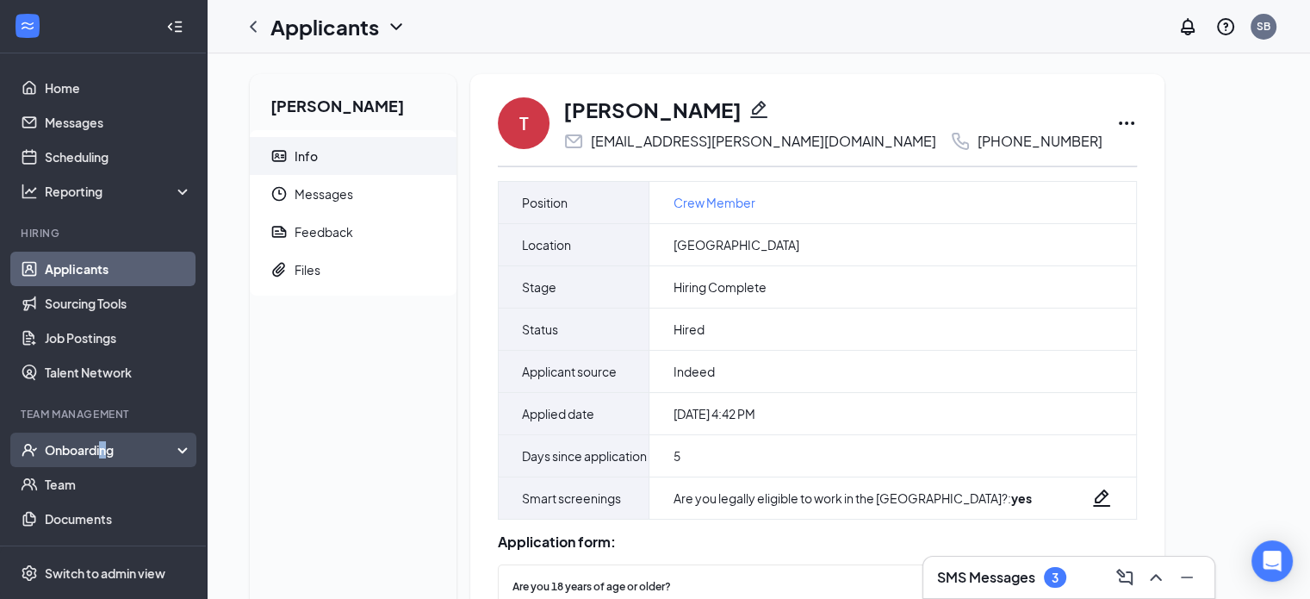
click at [102, 446] on div "Onboarding" at bounding box center [111, 449] width 133 height 17
click at [88, 486] on link "Overview" at bounding box center [118, 484] width 147 height 34
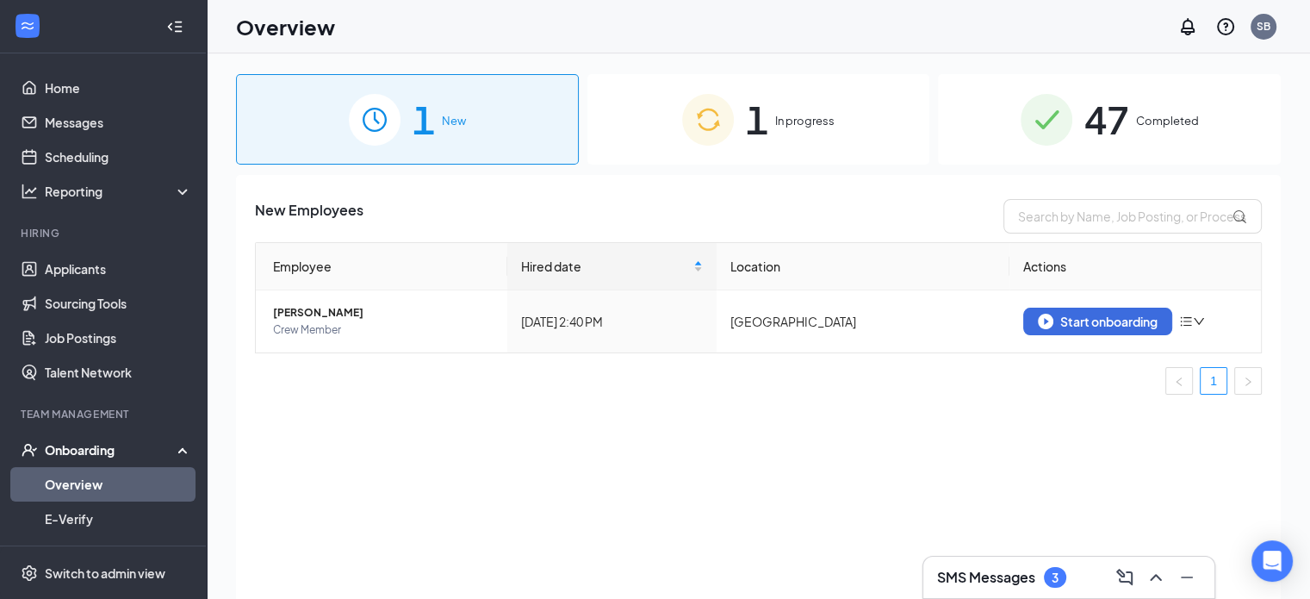
click at [500, 137] on div "1 New" at bounding box center [407, 119] width 343 height 90
click at [1103, 320] on div "Start onboarding" at bounding box center [1098, 322] width 120 height 16
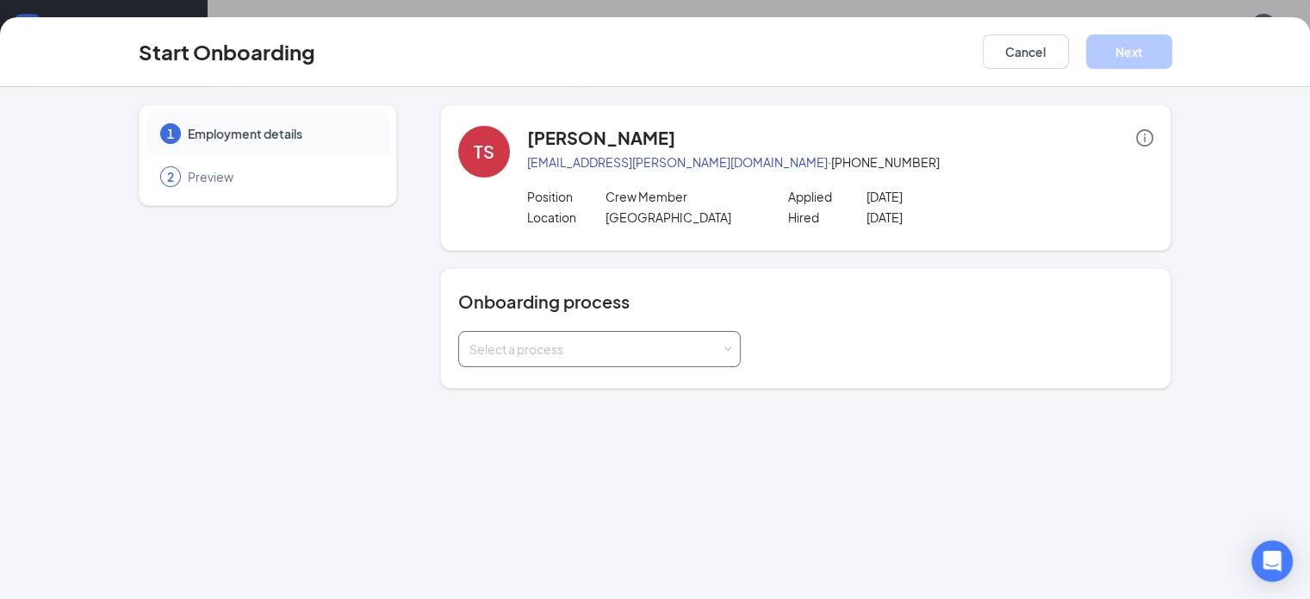
click at [569, 354] on div "Select a process" at bounding box center [595, 348] width 252 height 17
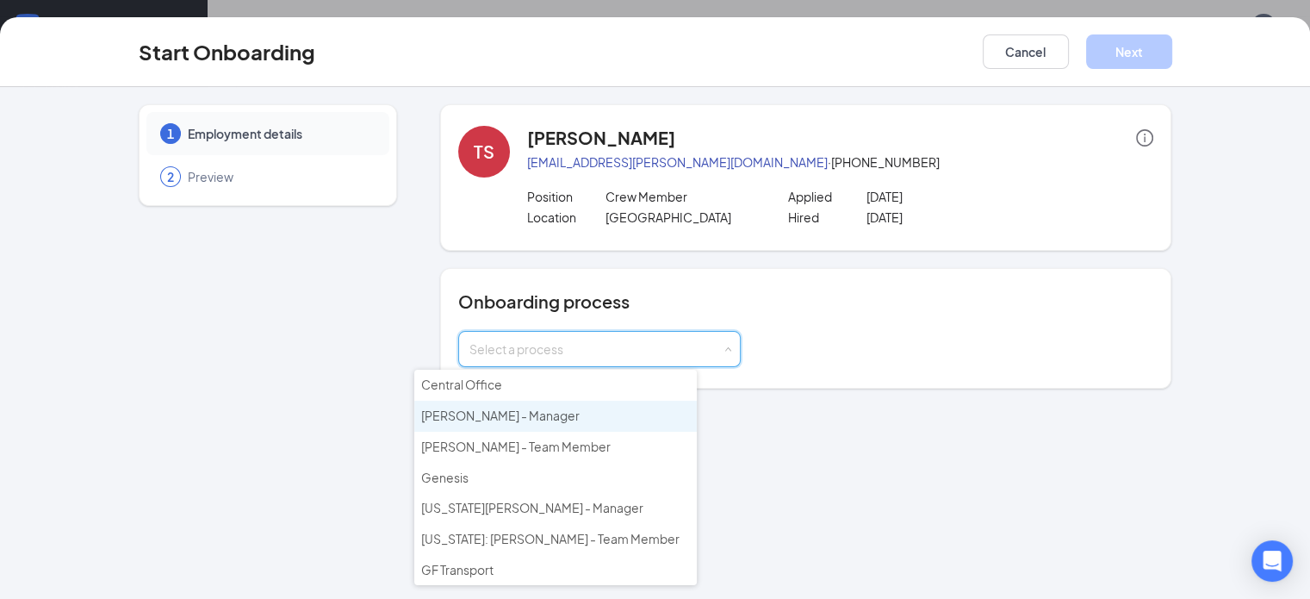
click at [547, 419] on li "Culver's - Manager" at bounding box center [555, 416] width 283 height 31
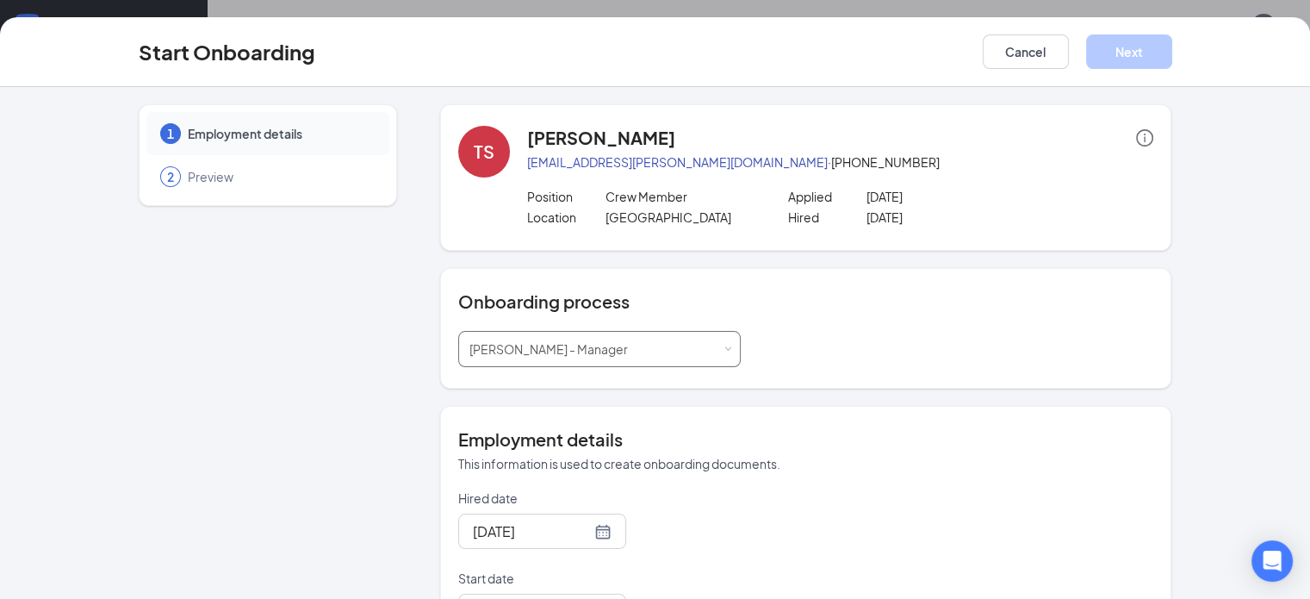
click at [550, 334] on div "Select a process Culver's - Manager" at bounding box center [599, 349] width 260 height 34
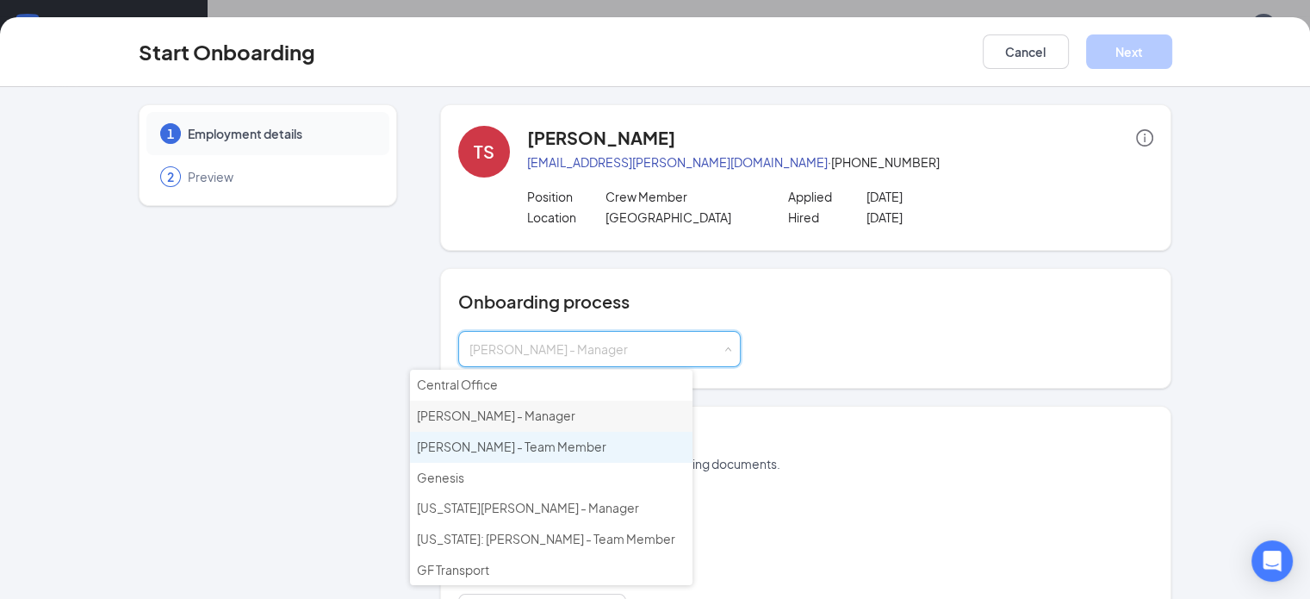
click at [549, 452] on li "Culver's - Team Member" at bounding box center [551, 447] width 283 height 31
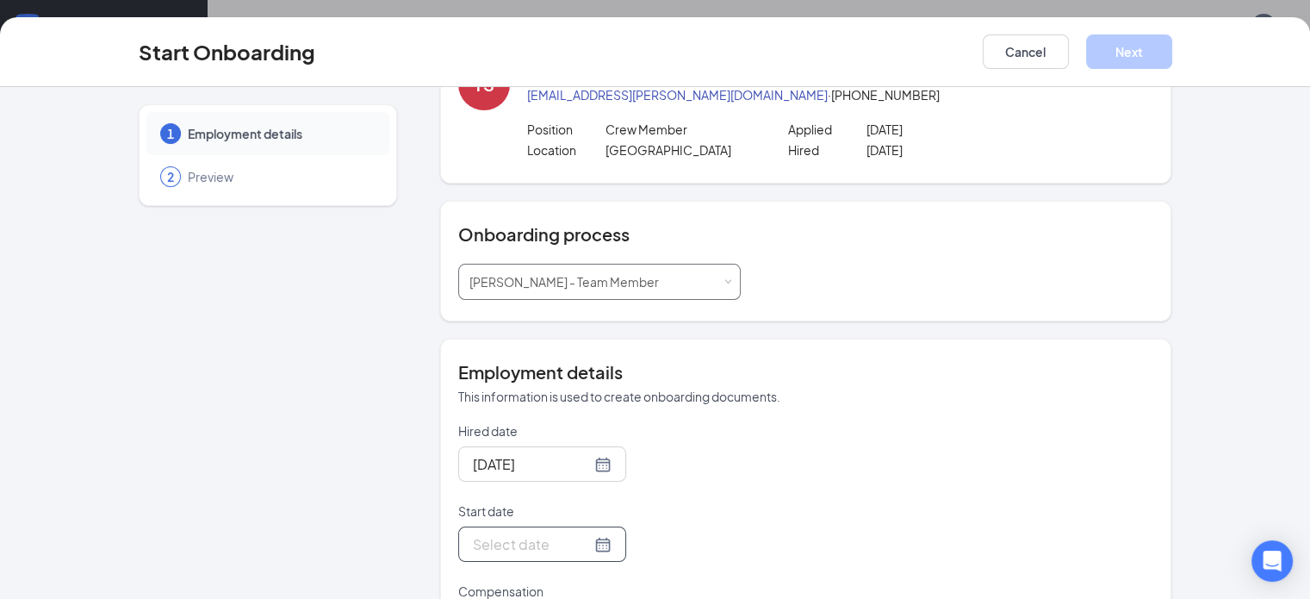
scroll to position [148, 0]
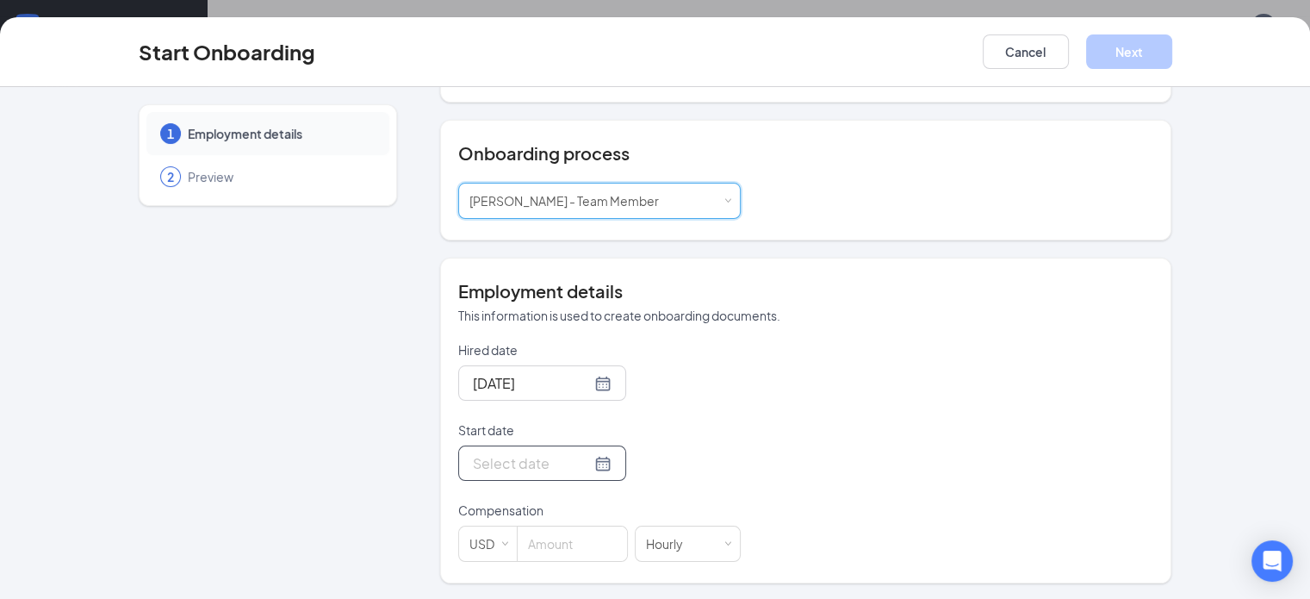
drag, startPoint x: 470, startPoint y: 463, endPoint x: 462, endPoint y: 447, distance: 17.7
click at [473, 464] on input "Start date" at bounding box center [532, 463] width 118 height 22
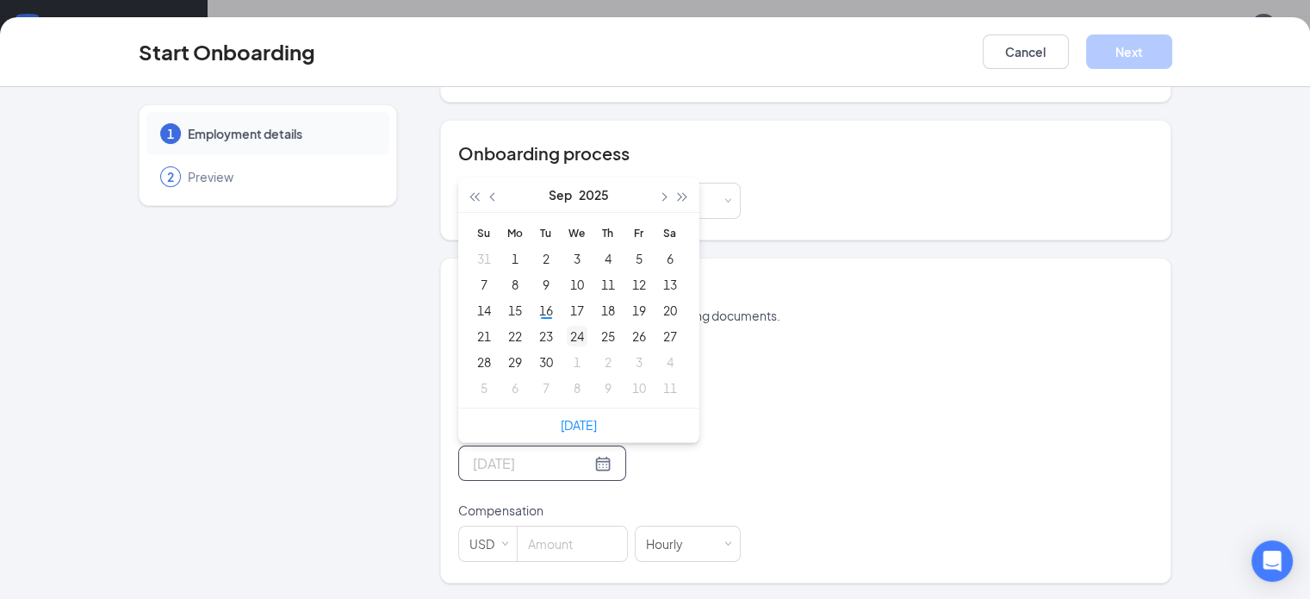
type input "Sep 24, 2025"
click at [567, 335] on div "24" at bounding box center [577, 336] width 21 height 21
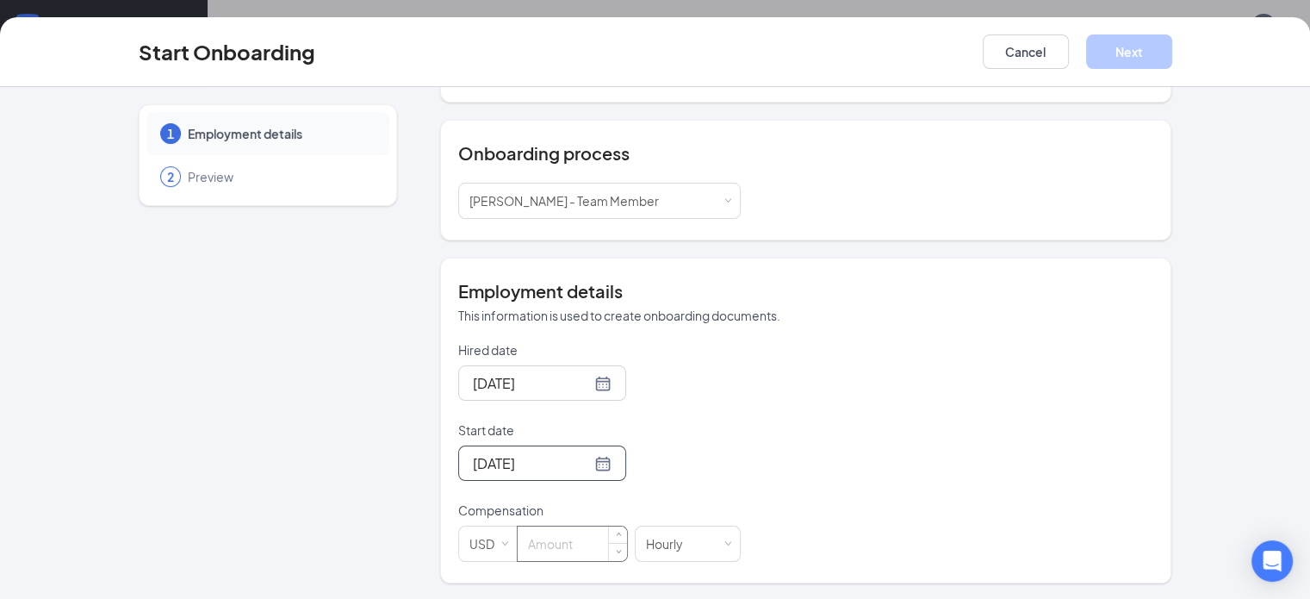
click at [518, 538] on input at bounding box center [572, 543] width 109 height 34
type input "13"
drag, startPoint x: 831, startPoint y: 385, endPoint x: 825, endPoint y: 361, distance: 24.9
click at [830, 377] on div "Hired date Sep 16, 2025 Start date Sep 24, 2025 Sep 2025 Su Mo Tu We Th Fr Sa 3…" at bounding box center [806, 451] width 696 height 221
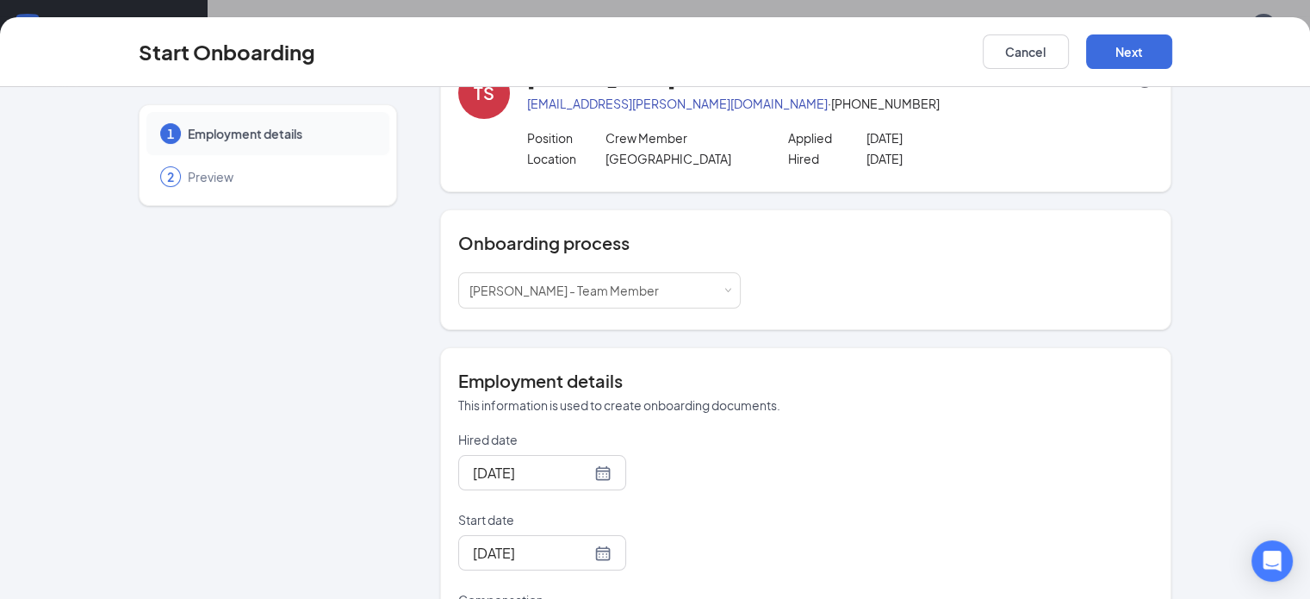
scroll to position [0, 0]
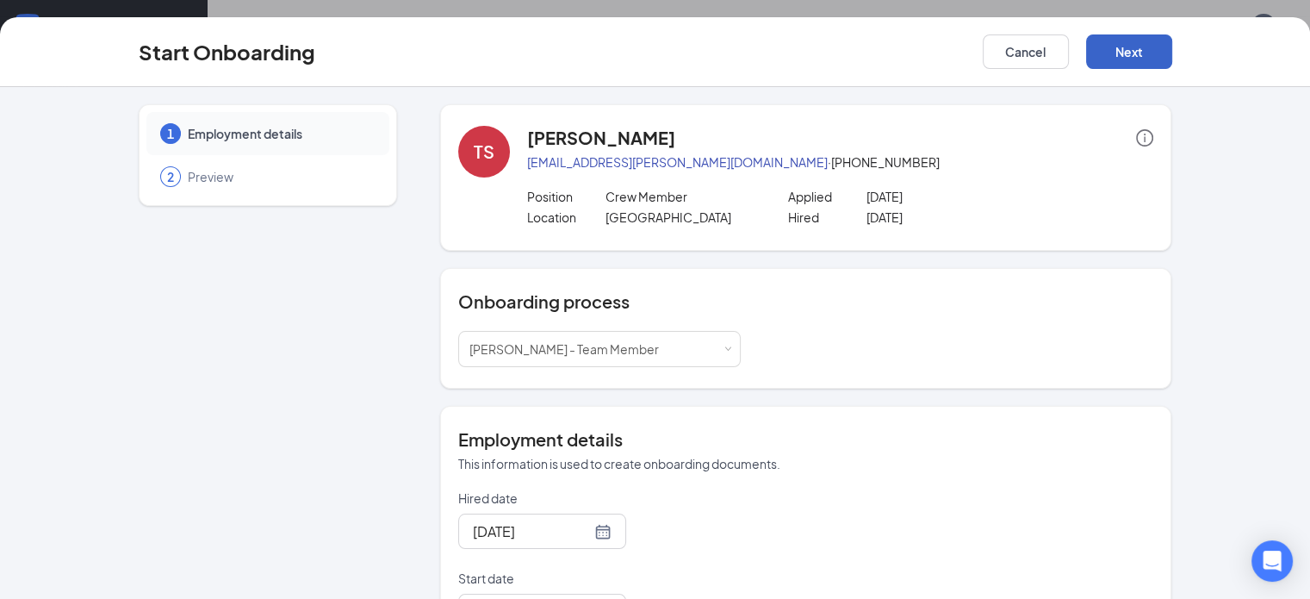
click at [1172, 49] on button "Next" at bounding box center [1129, 51] width 86 height 34
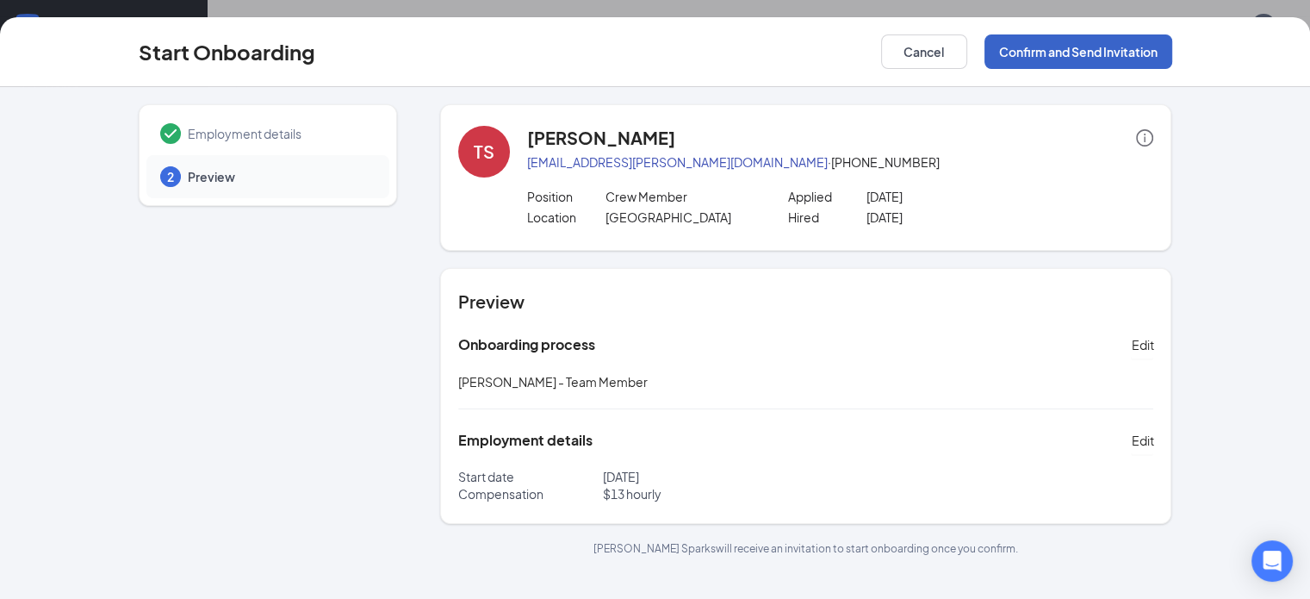
click at [1172, 45] on button "Confirm and Send Invitation" at bounding box center [1079, 51] width 188 height 34
